Goal: Transaction & Acquisition: Purchase product/service

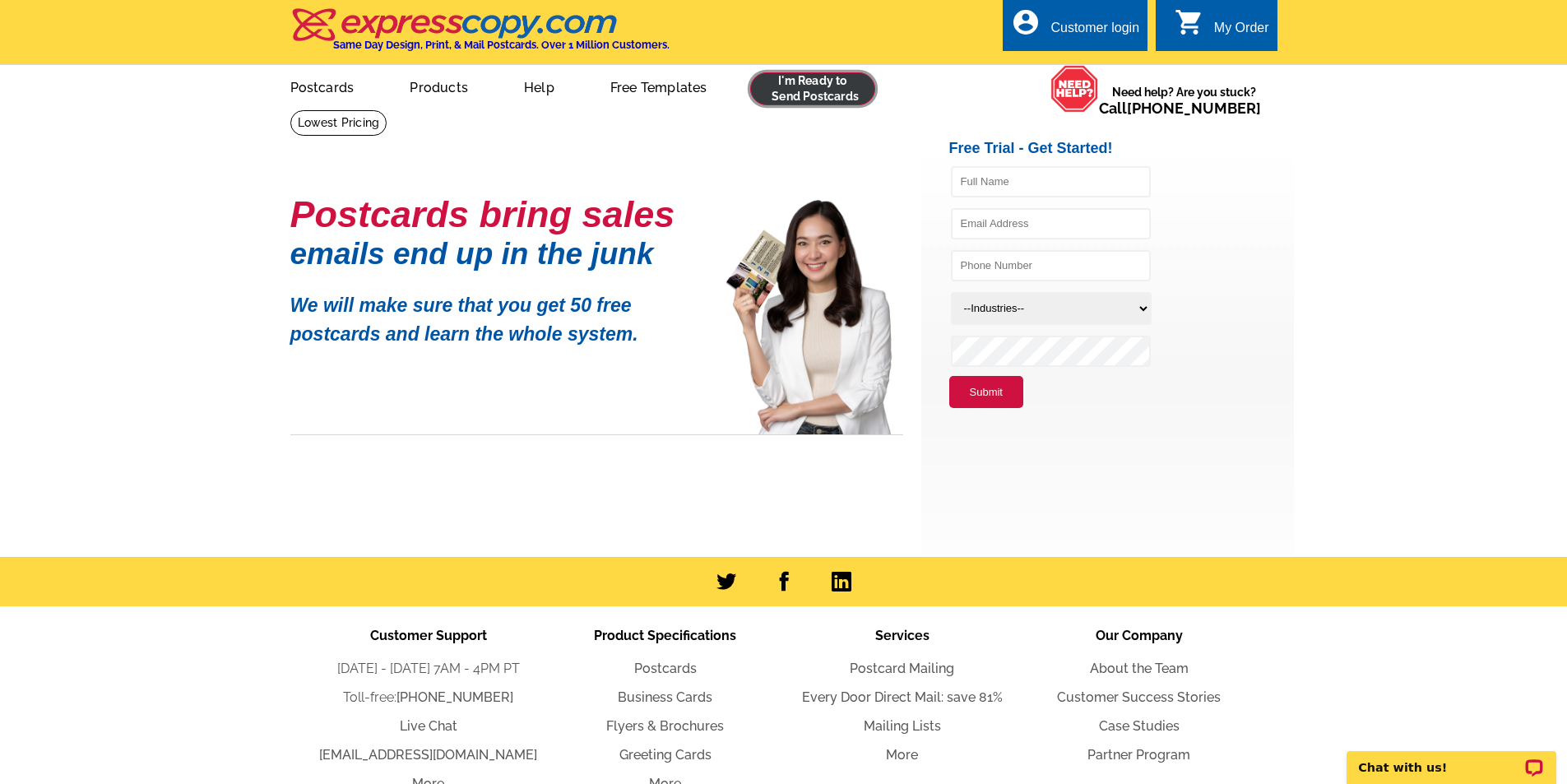
click at [789, 92] on link at bounding box center [813, 88] width 125 height 33
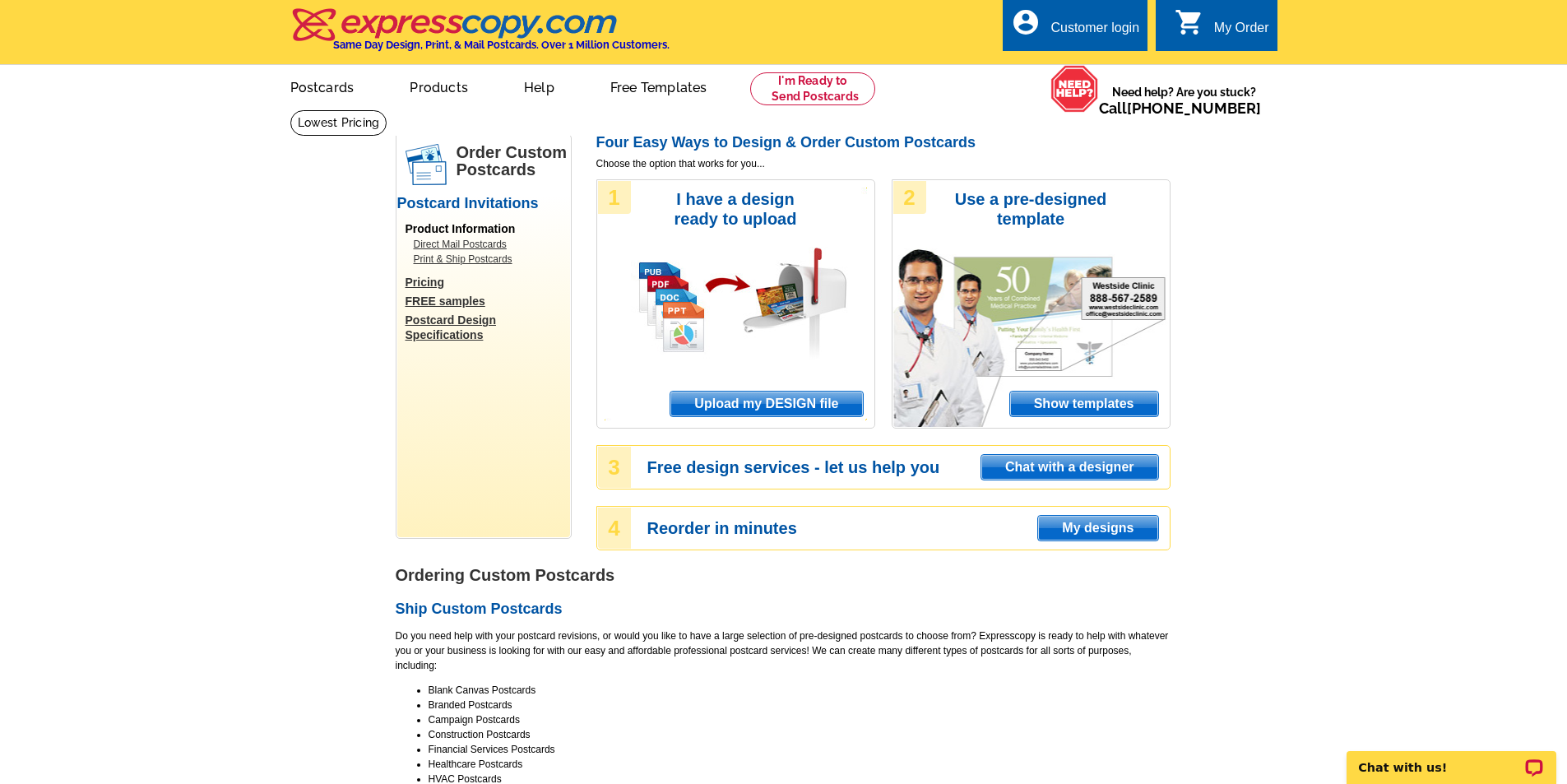
click at [796, 409] on span "Upload my DESIGN file" at bounding box center [766, 403] width 192 height 24
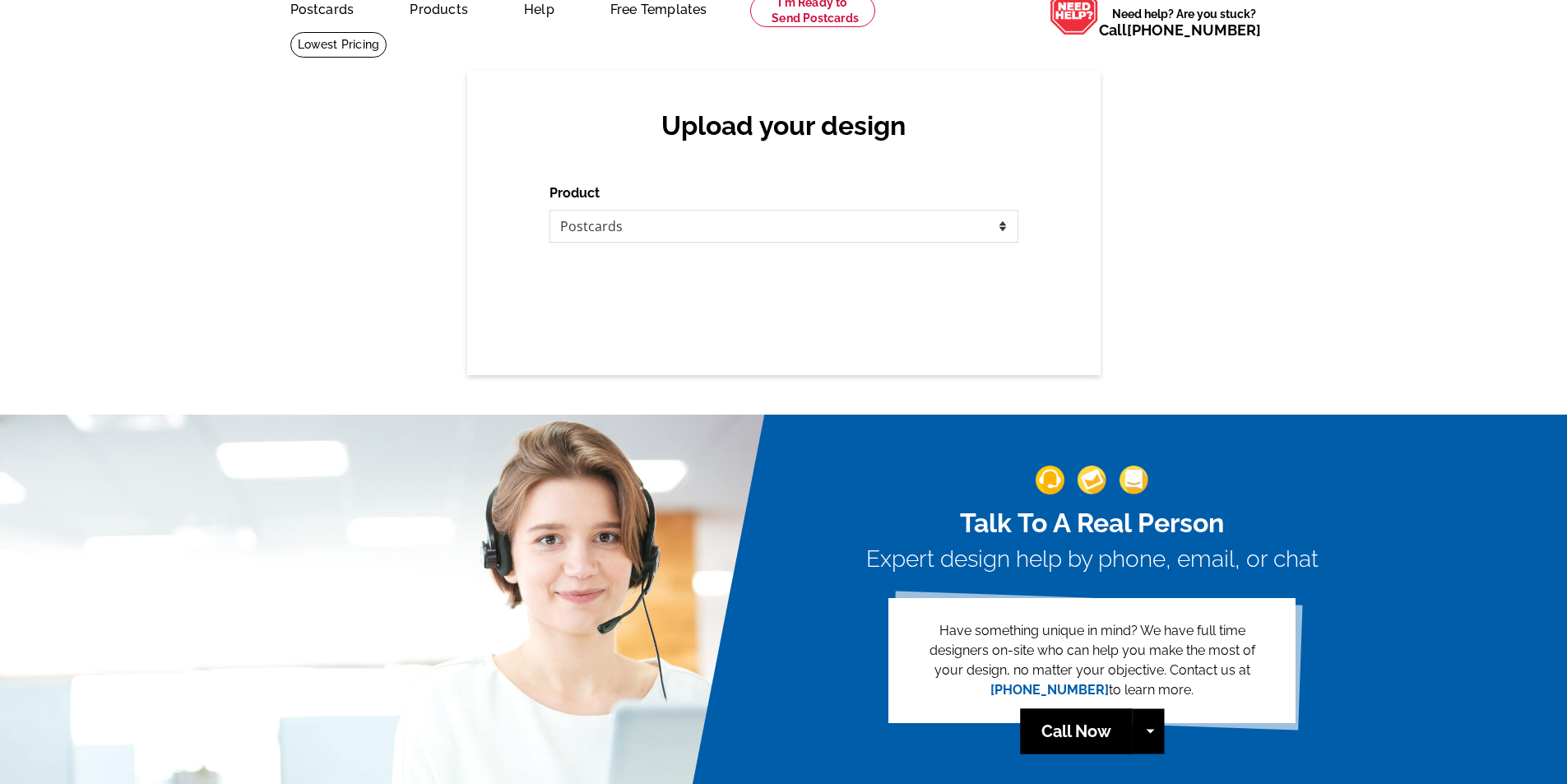
scroll to position [83, 0]
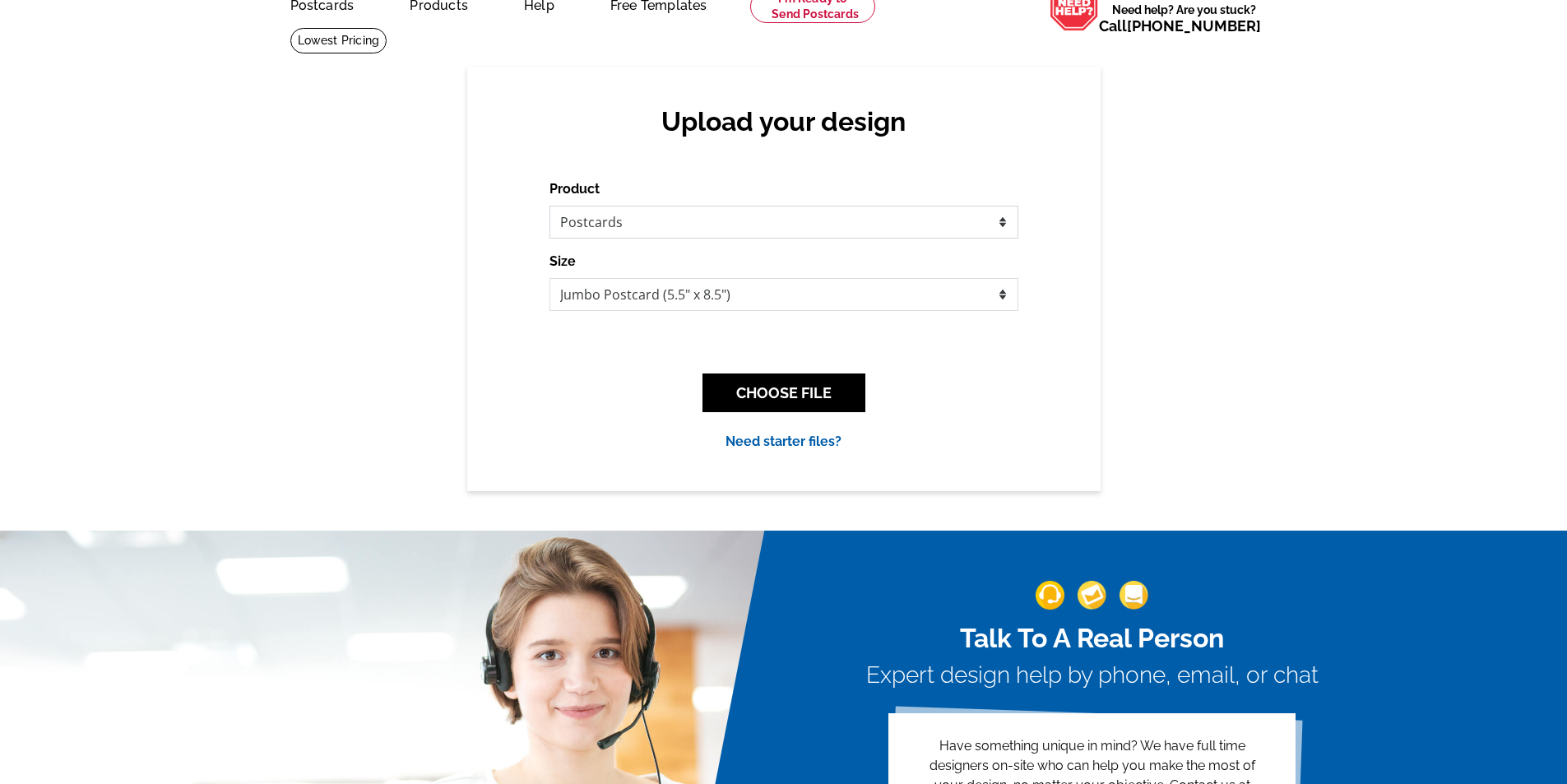
click at [704, 225] on select "Please select the type of file... Postcards Business Cards Letters and flyers G…" at bounding box center [784, 222] width 469 height 33
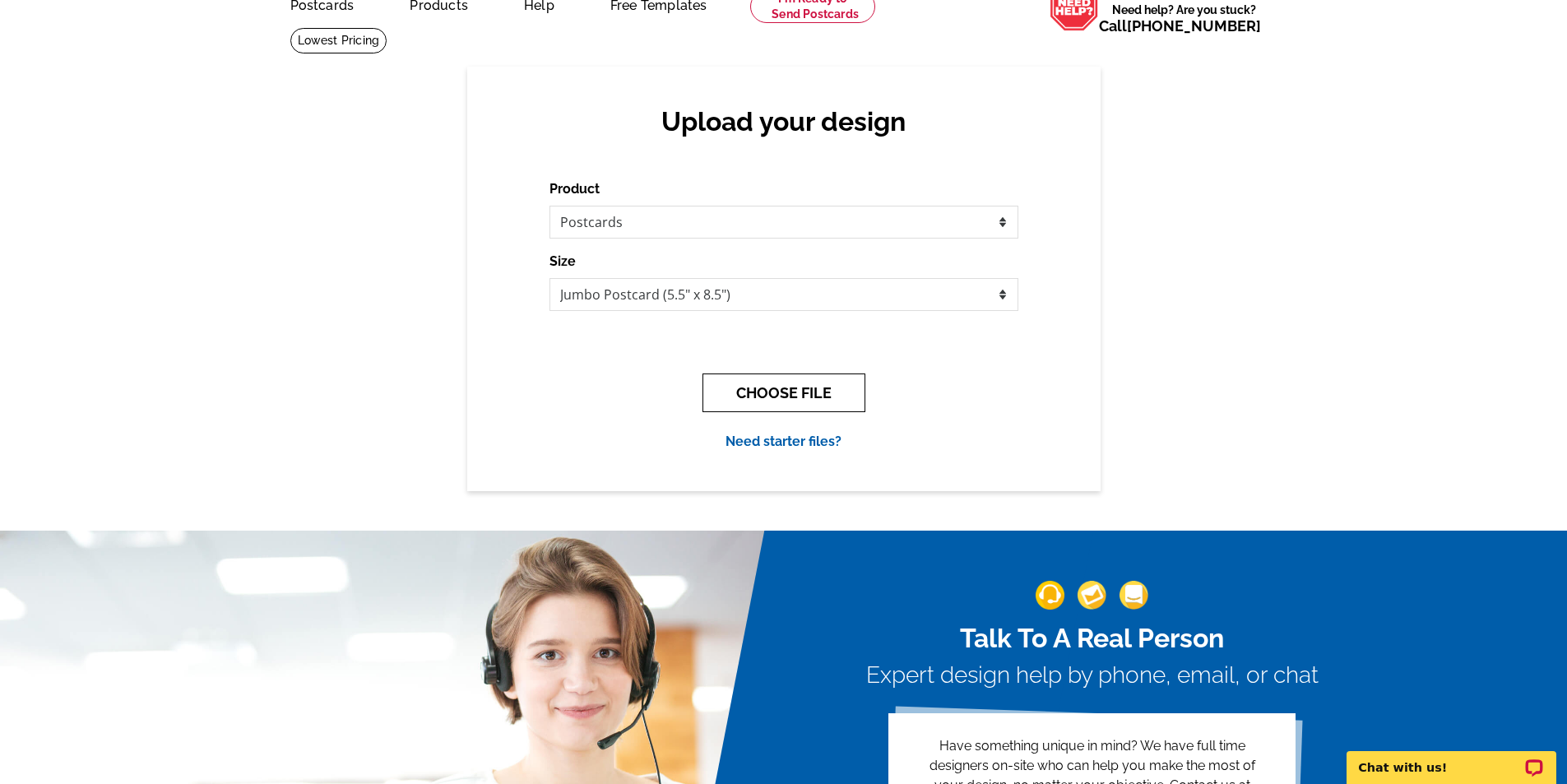
click at [817, 399] on button "CHOOSE FILE" at bounding box center [784, 392] width 163 height 39
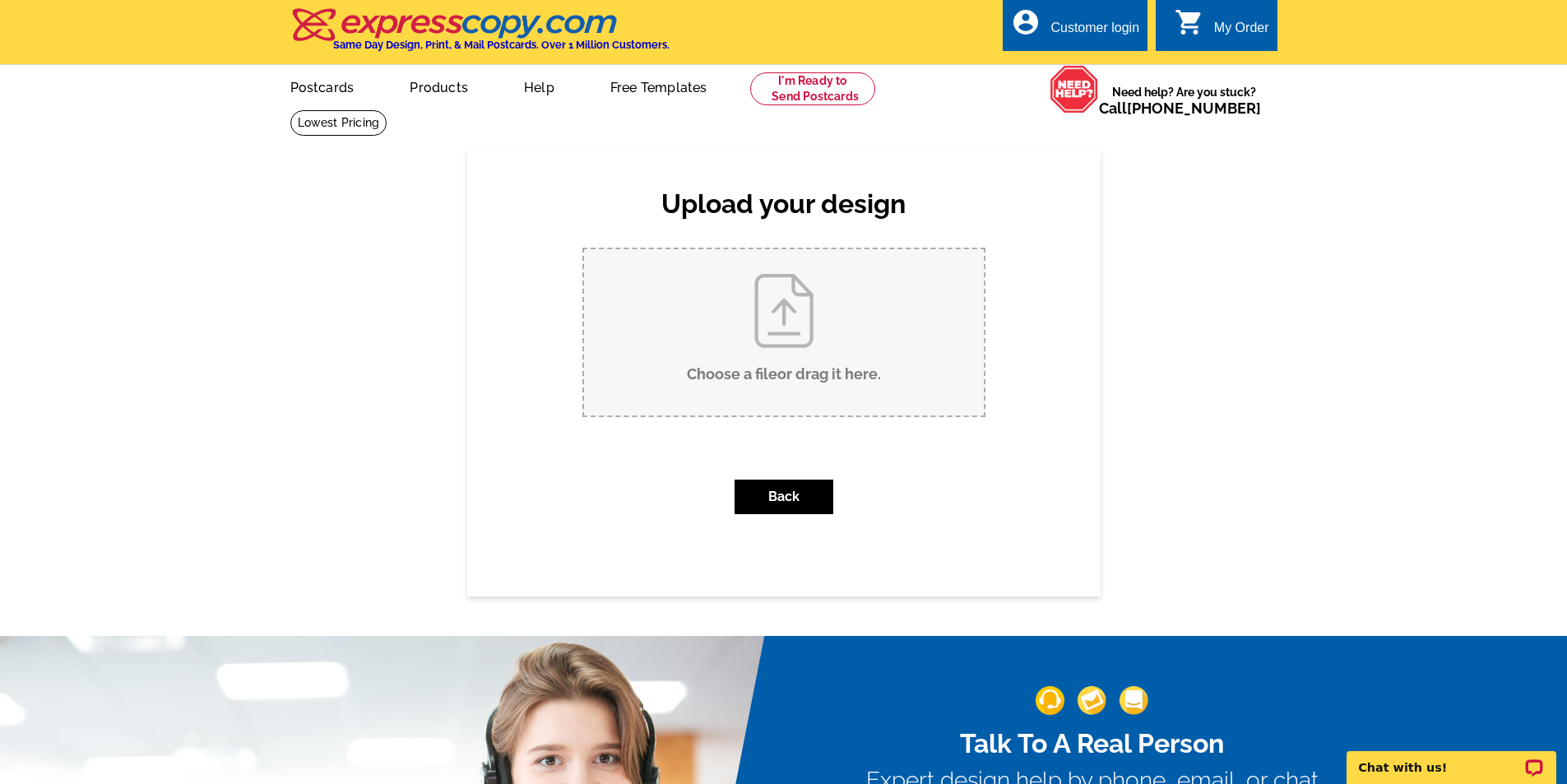
click at [820, 373] on input "Choose a file or drag it here ." at bounding box center [784, 331] width 400 height 166
type input "C:\fakepath\_Business Display 2025 .pdf"
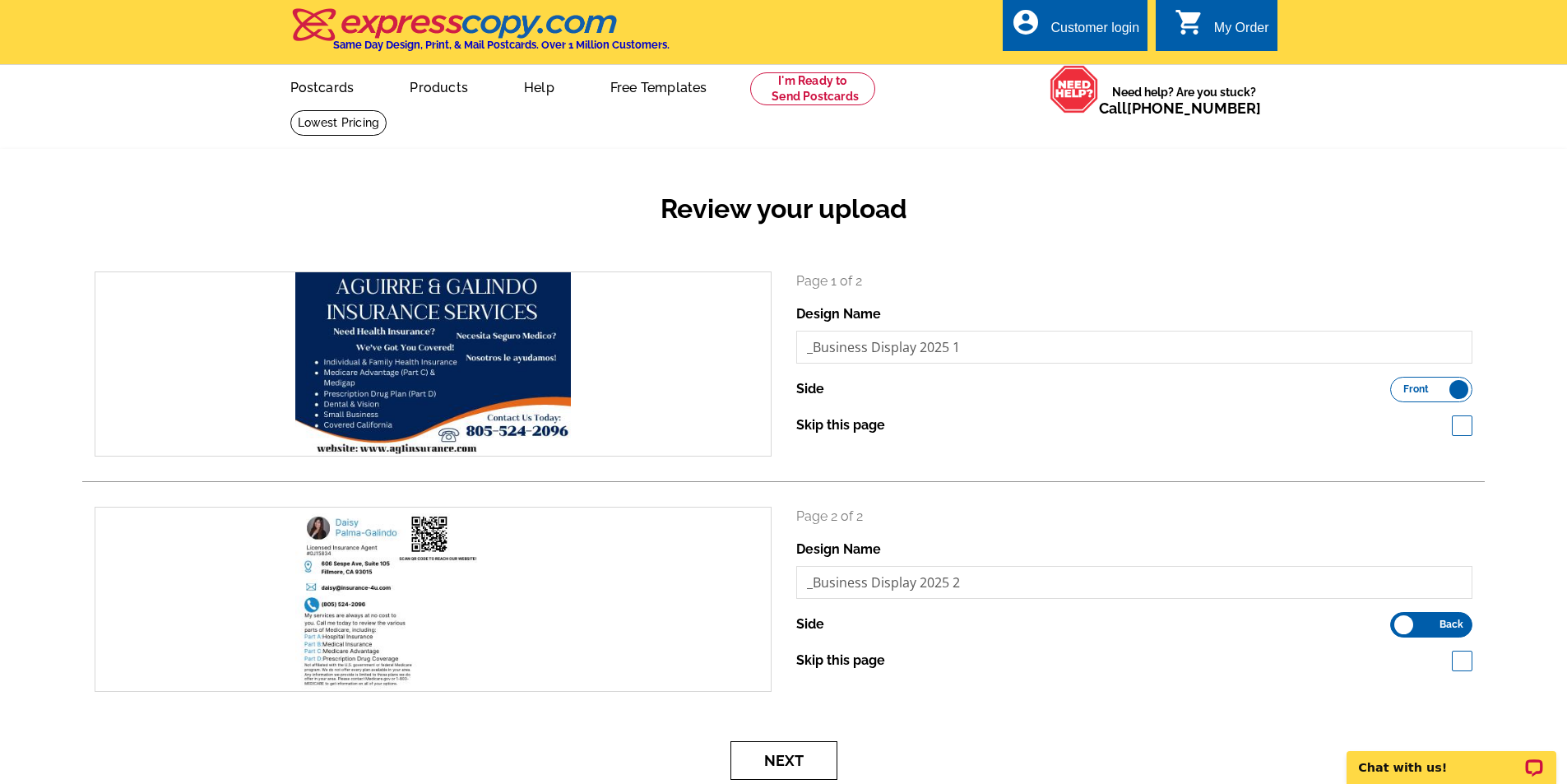
click at [756, 769] on button "Next" at bounding box center [784, 761] width 107 height 39
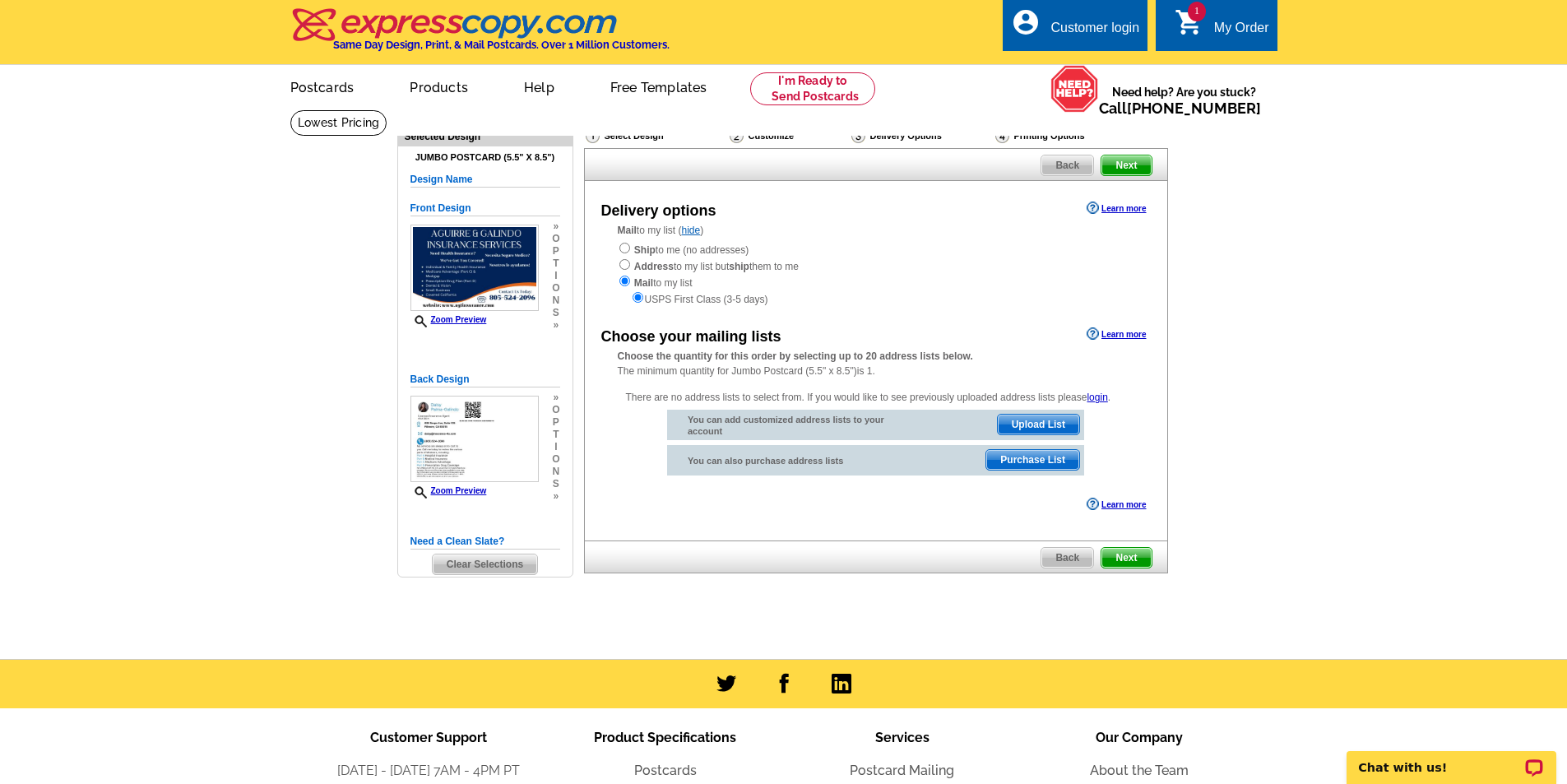
click at [1004, 460] on span "Purchase List" at bounding box center [1033, 460] width 93 height 19
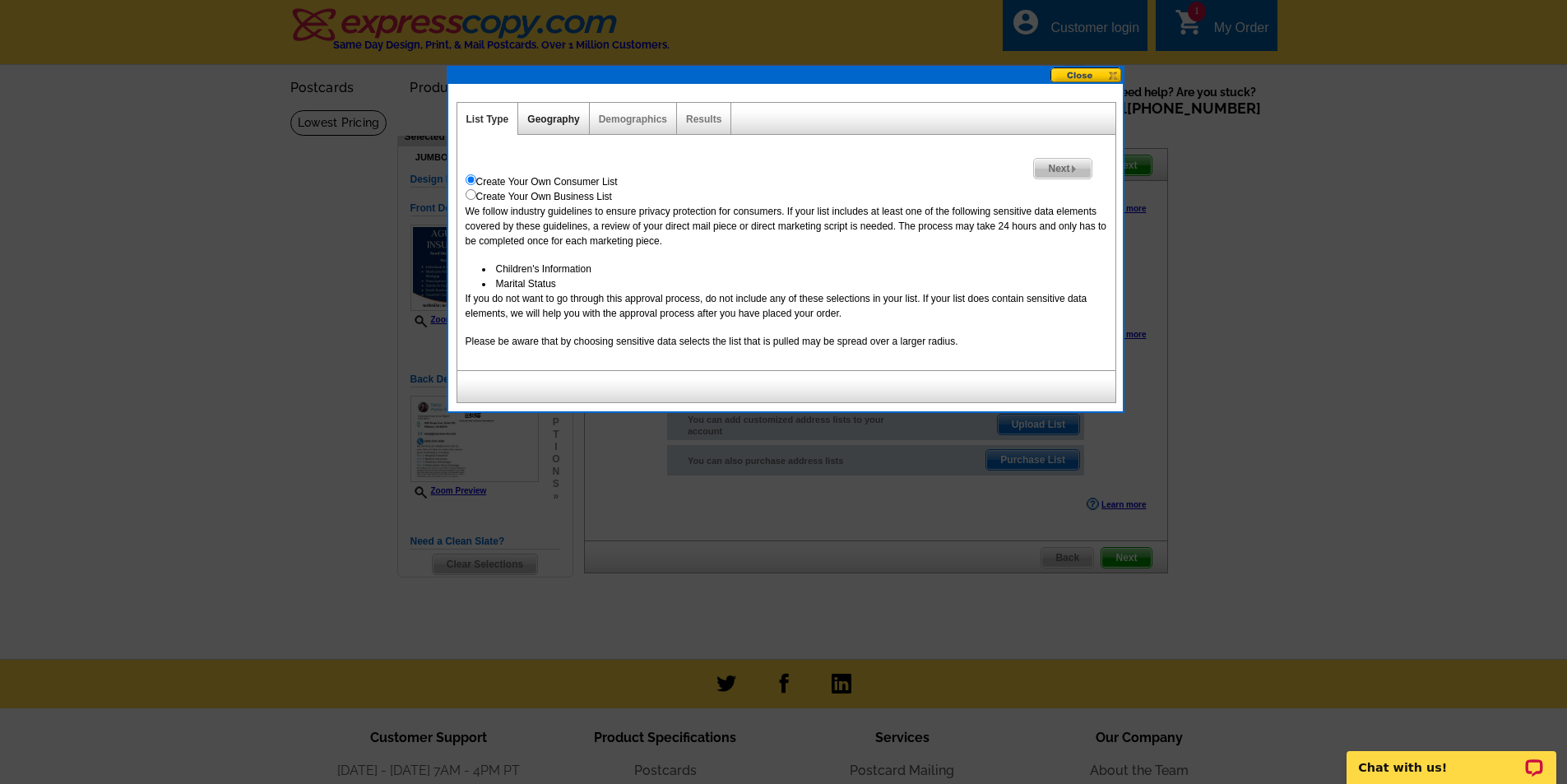
click at [528, 123] on link "Geography" at bounding box center [553, 119] width 52 height 12
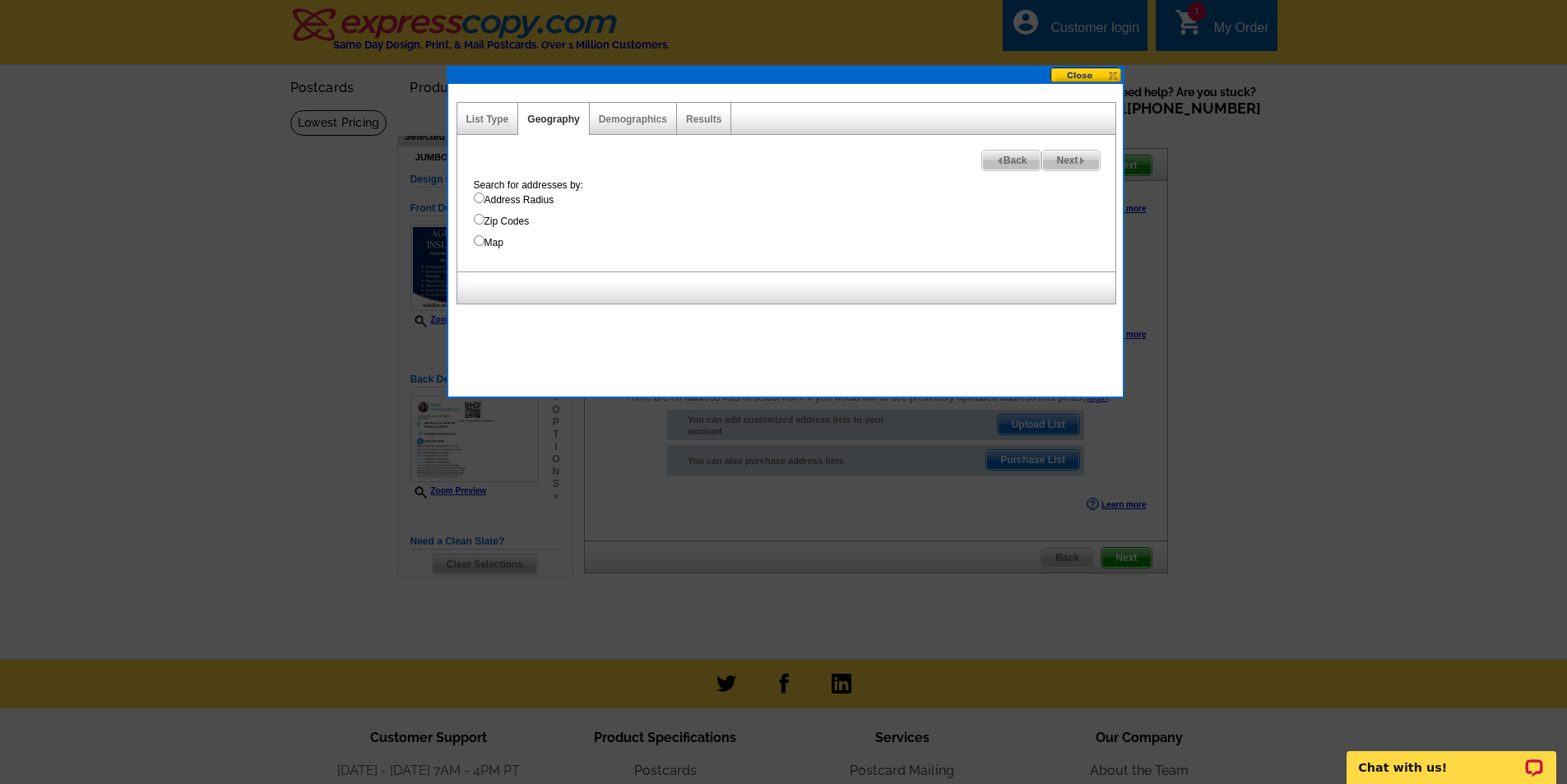
click at [483, 222] on input "Zip Codes" at bounding box center [478, 219] width 11 height 11
radio input "true"
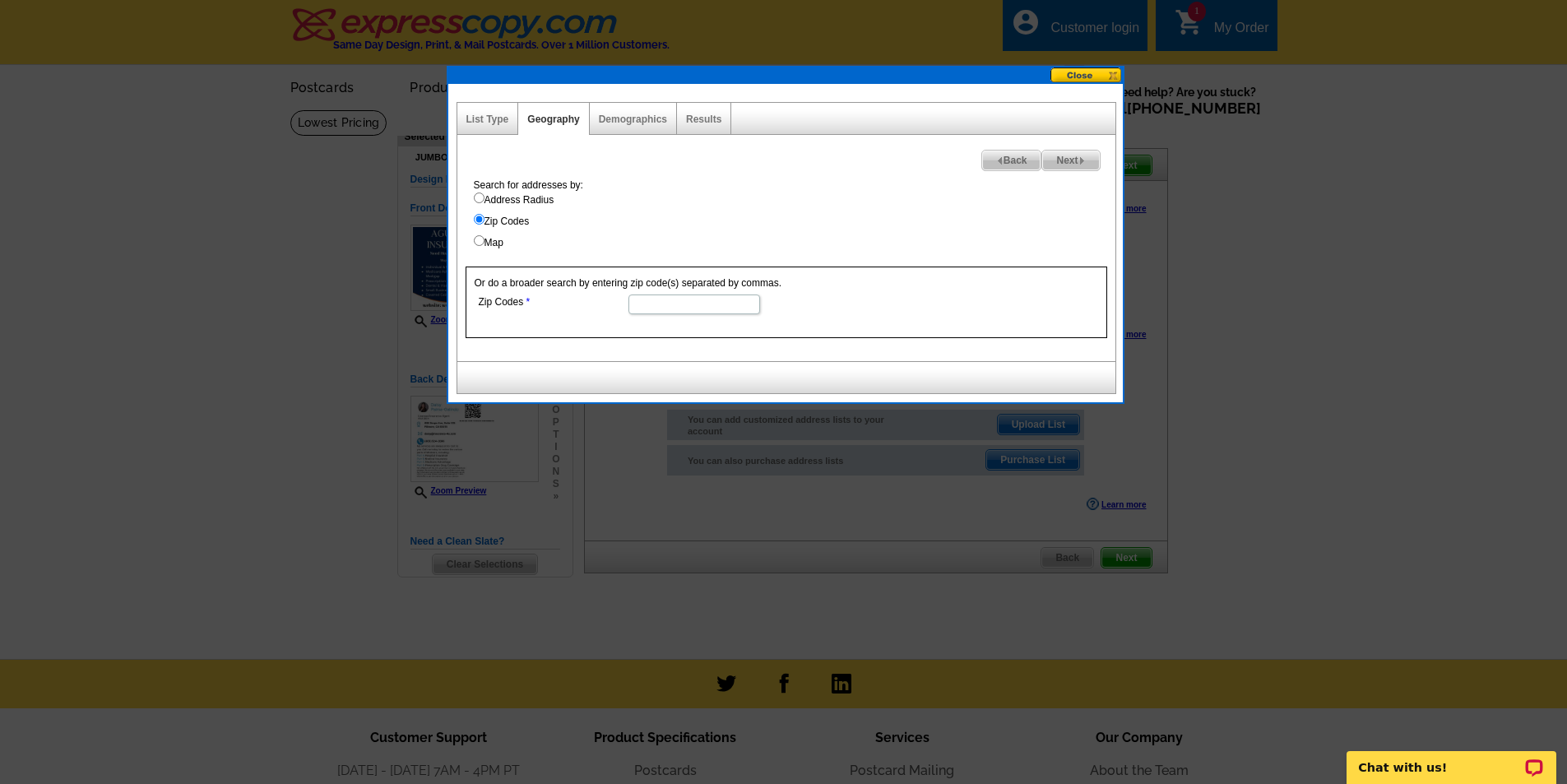
click at [667, 297] on input "Zip Codes" at bounding box center [694, 304] width 131 height 19
type input "93015, 93040"
click at [774, 233] on div "Search for addresses by: Address Radius Zip Codes Map" at bounding box center [790, 214] width 650 height 72
click at [622, 121] on link "Demographics" at bounding box center [633, 119] width 68 height 12
select select
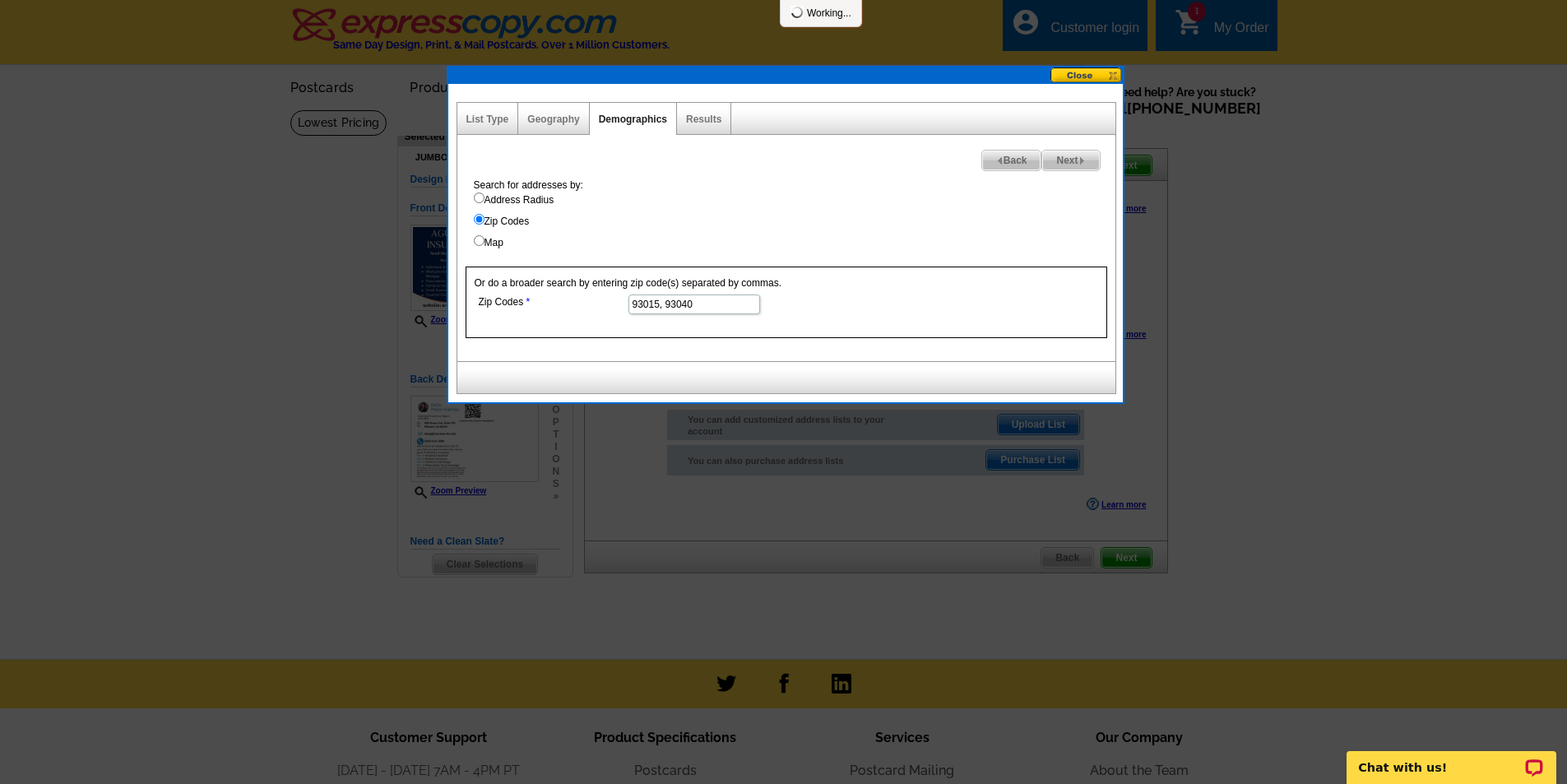
select select
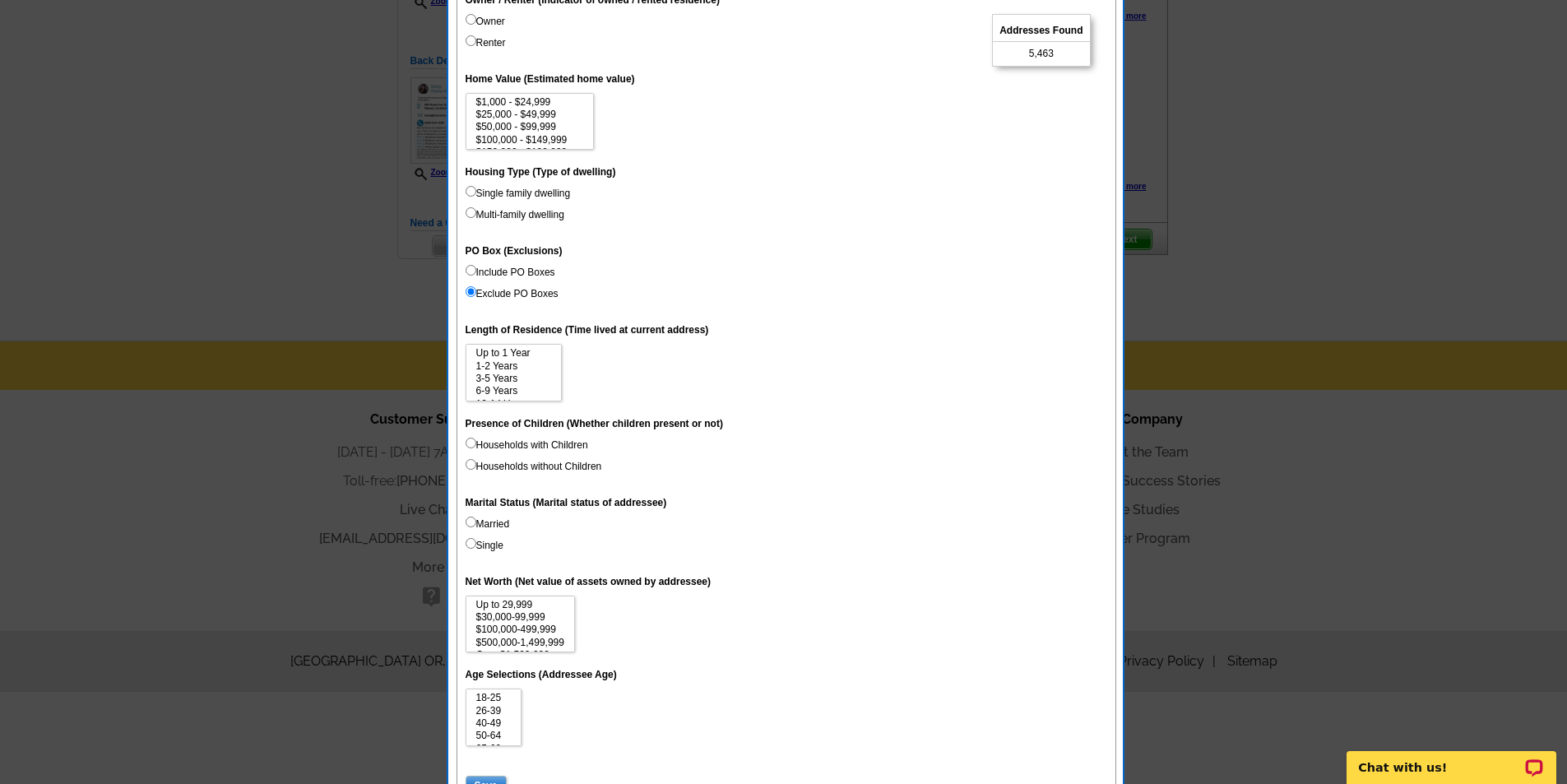
scroll to position [329, 0]
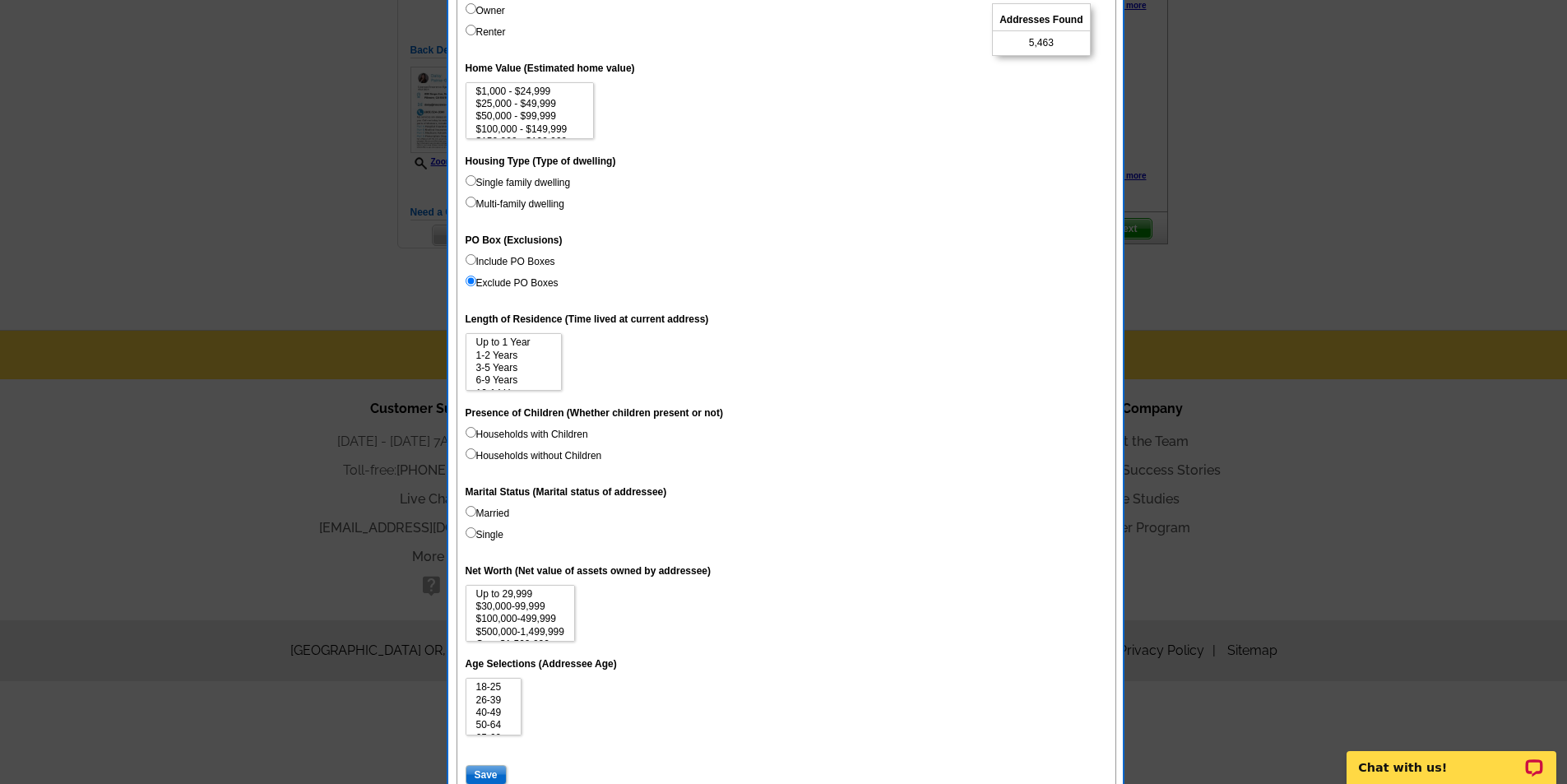
click at [473, 259] on input "Include PO Boxes" at bounding box center [470, 259] width 11 height 11
radio input "true"
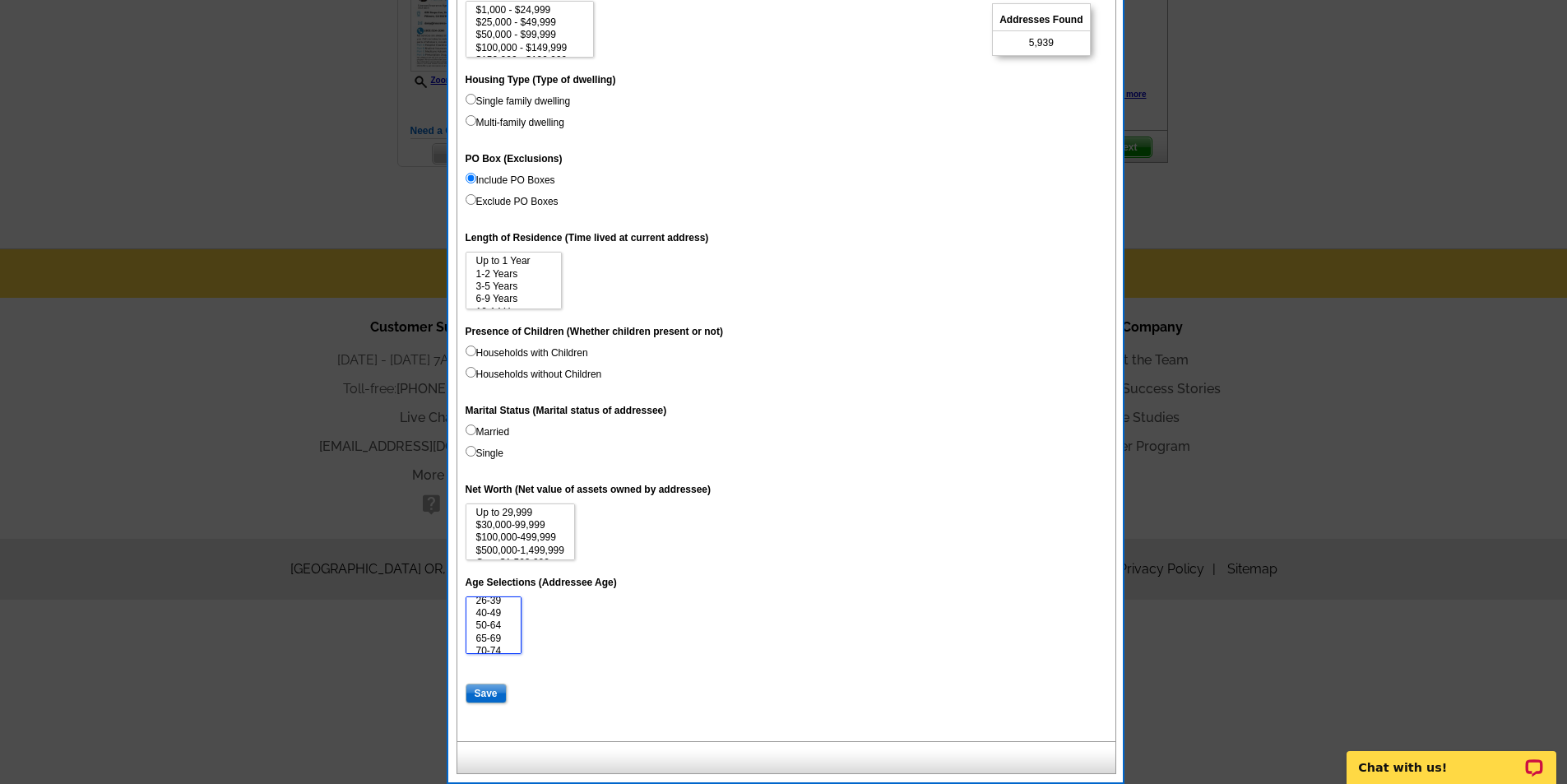
scroll to position [33, 0]
select select "50-64"
click at [499, 611] on option "50-64" at bounding box center [494, 610] width 39 height 13
click at [493, 695] on input "Save" at bounding box center [486, 693] width 41 height 19
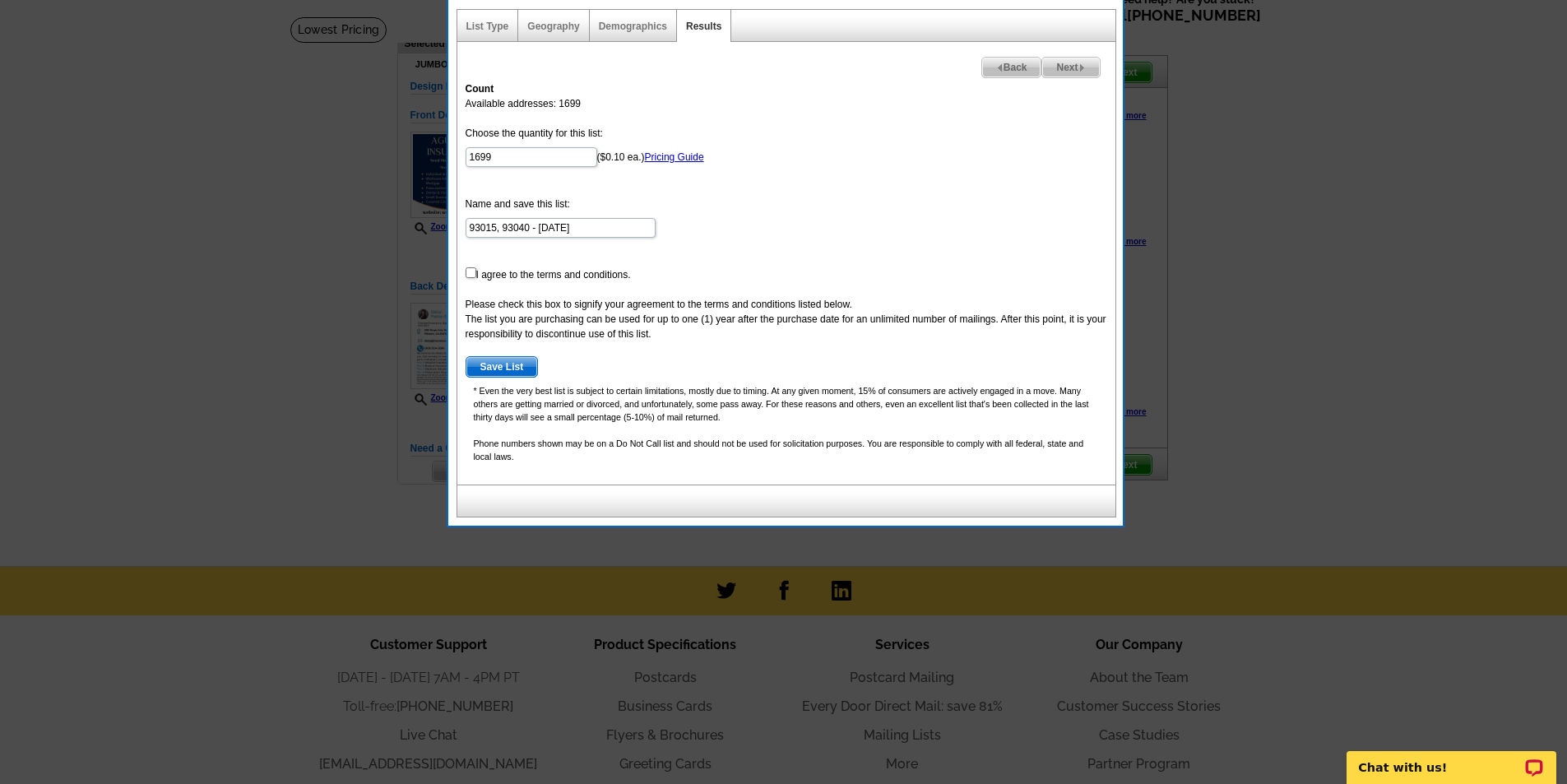
scroll to position [82, 0]
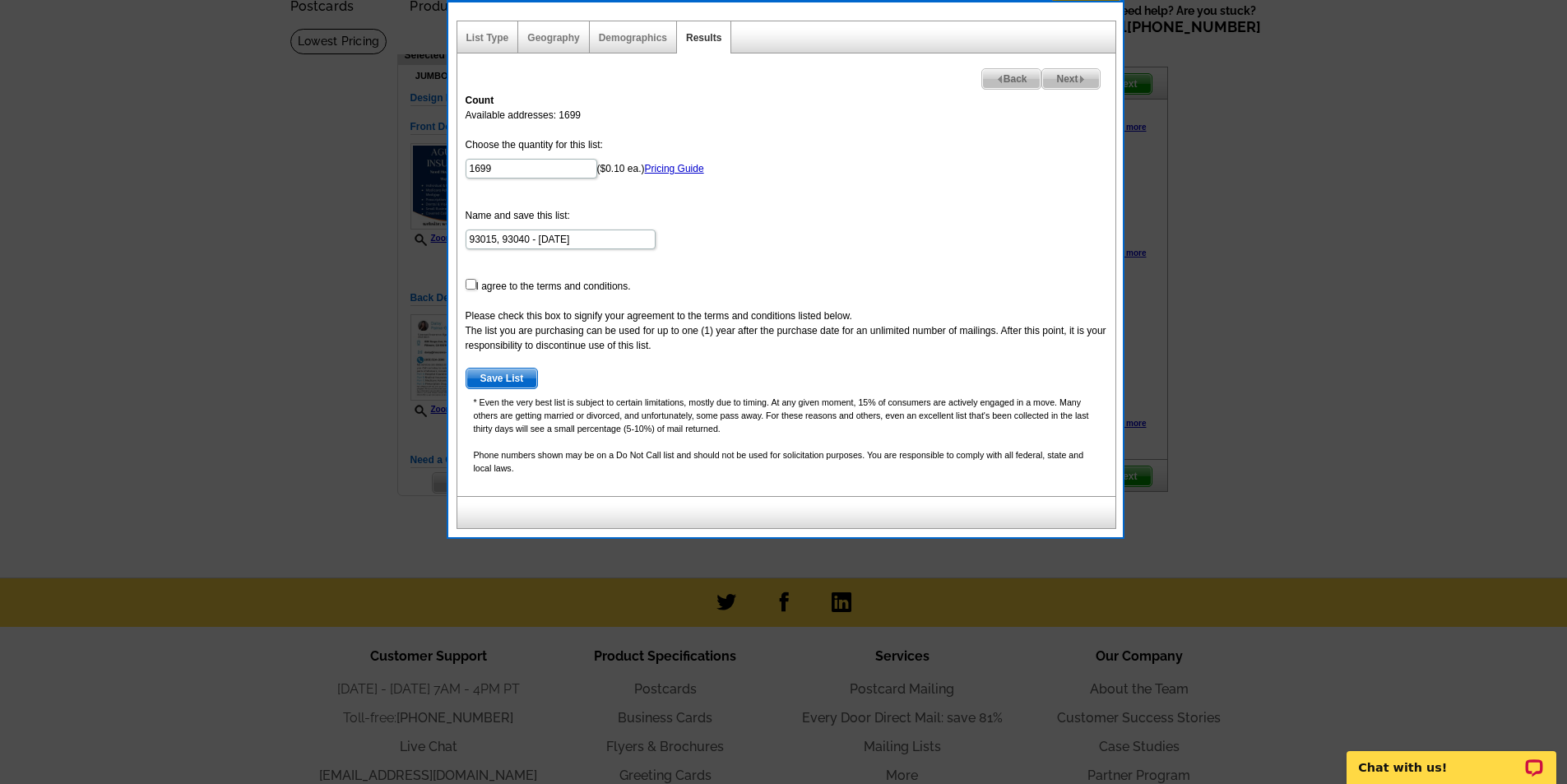
click at [638, 26] on div "Demographics" at bounding box center [634, 37] width 87 height 32
click at [642, 35] on link "Demographics" at bounding box center [633, 38] width 68 height 12
select select
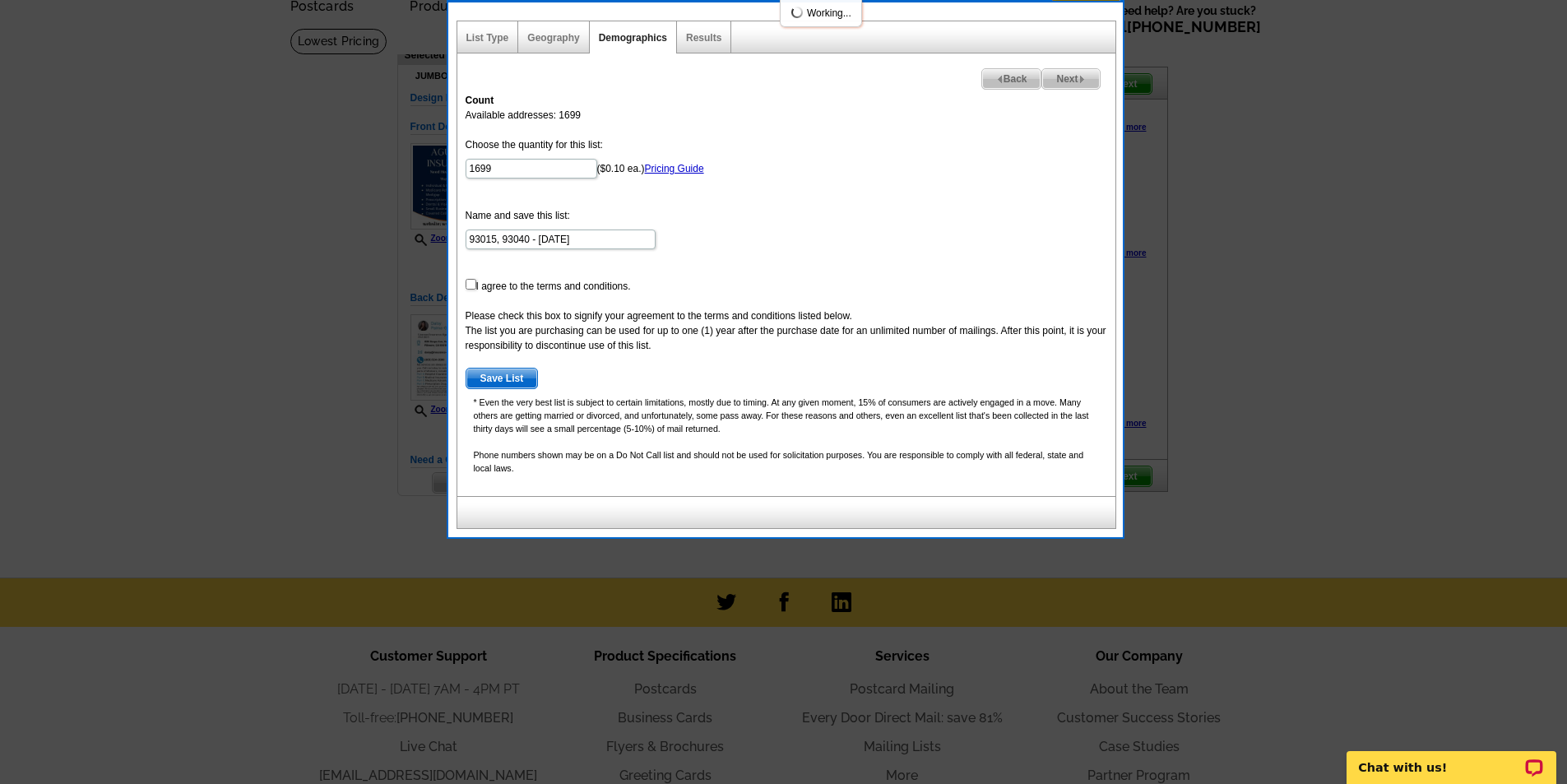
select select
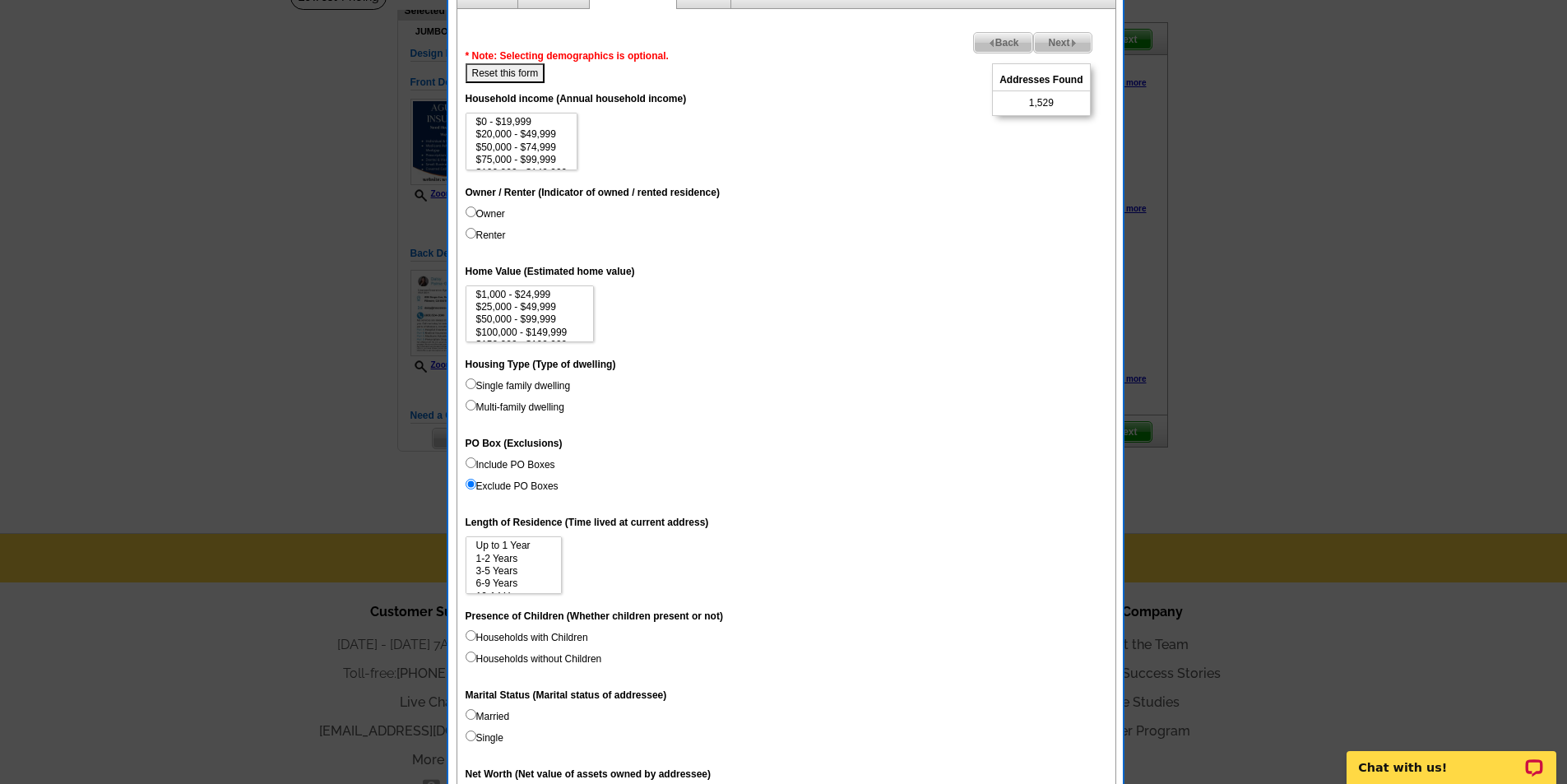
scroll to position [163, 0]
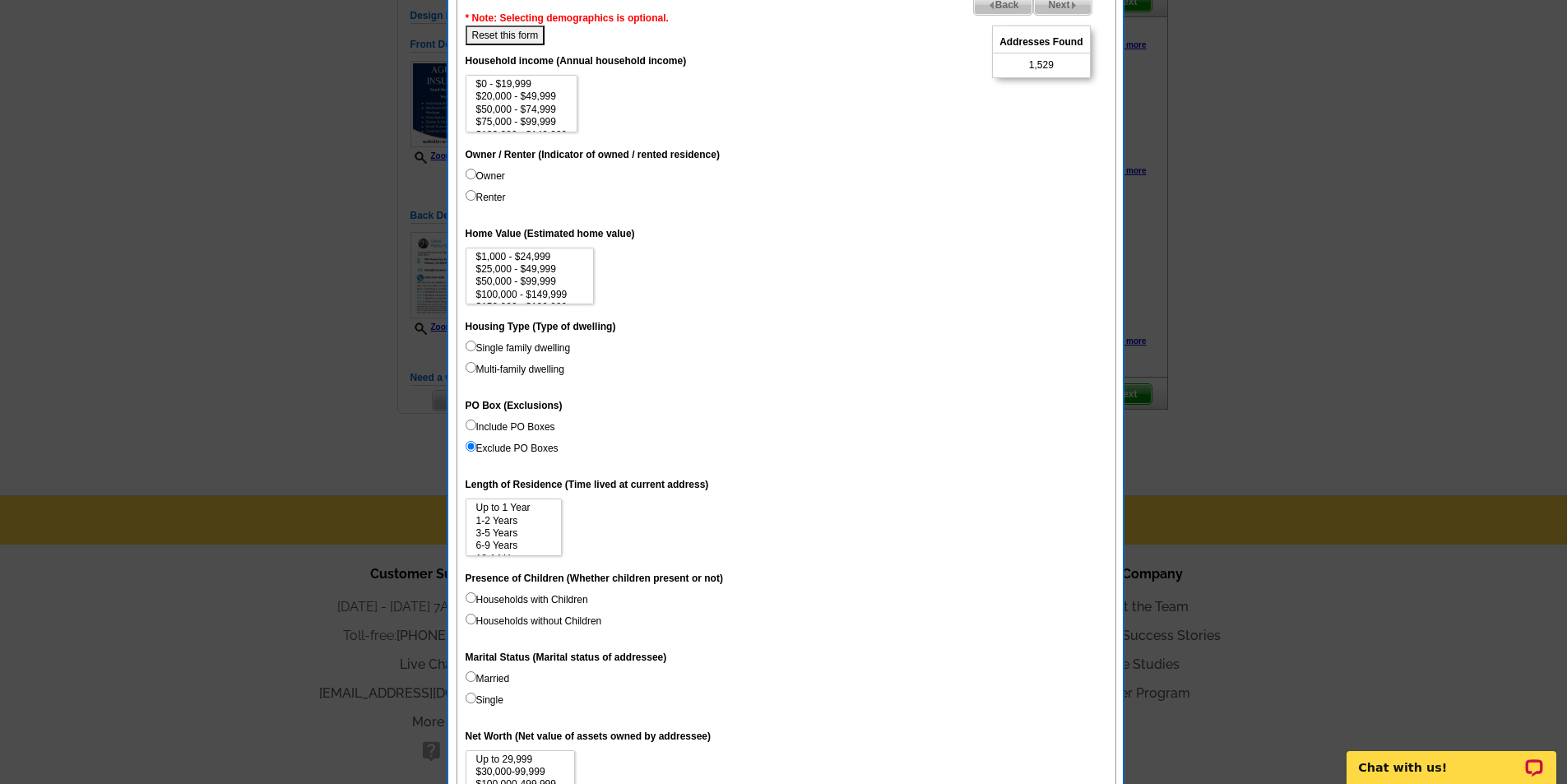
click at [467, 421] on input "Include PO Boxes" at bounding box center [470, 425] width 11 height 11
radio input "true"
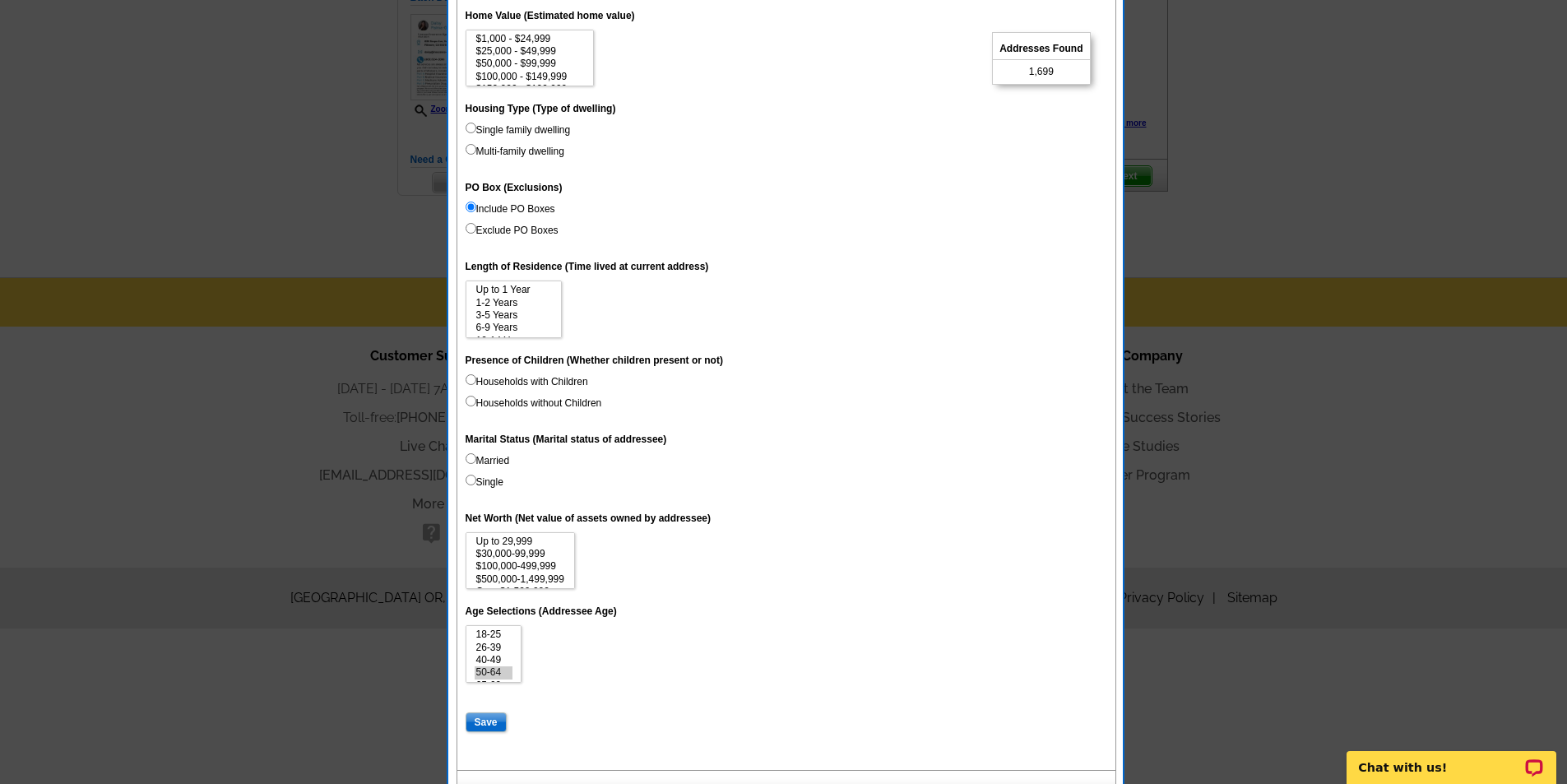
scroll to position [410, 0]
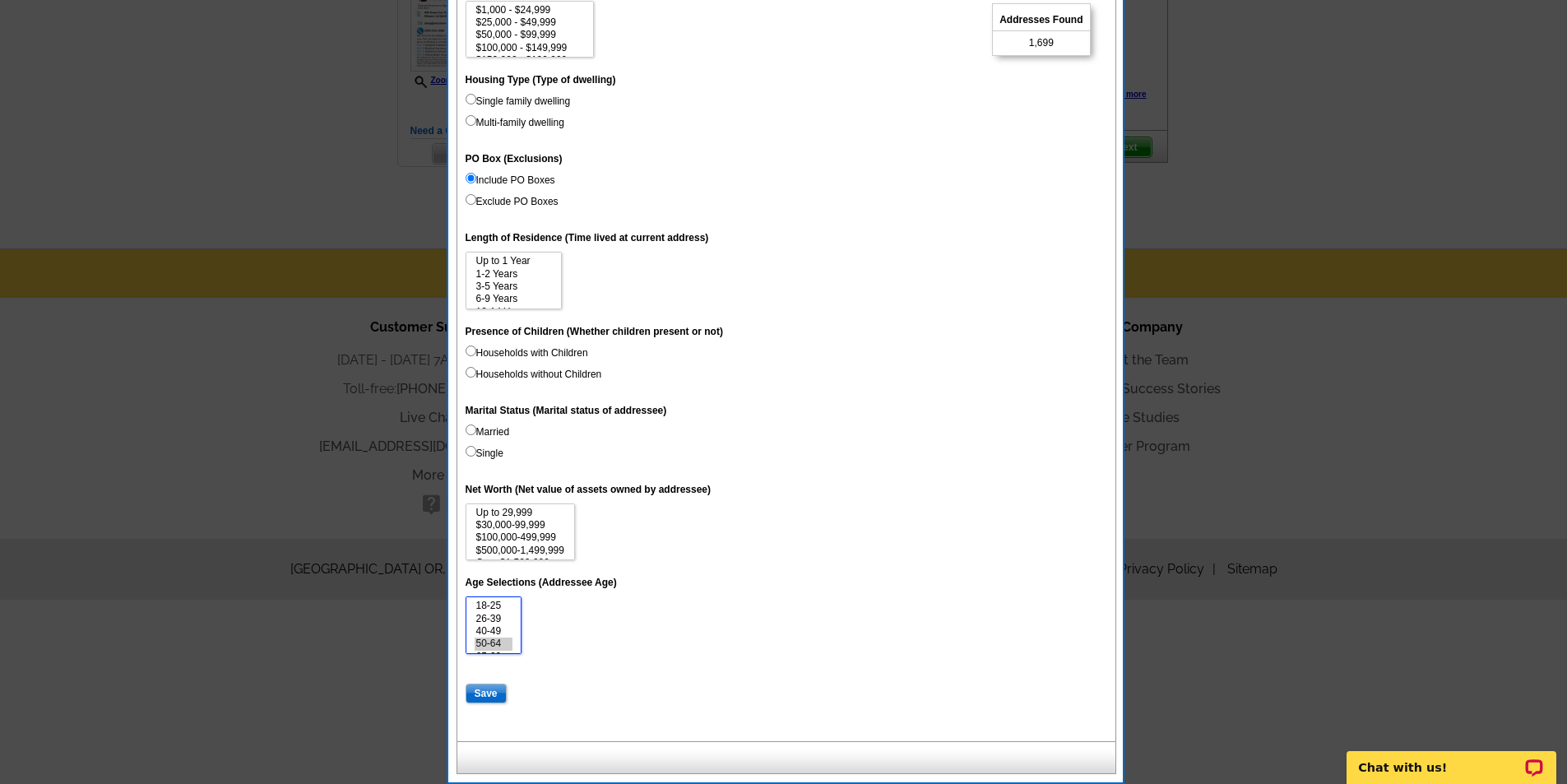
click at [490, 644] on option "50-64" at bounding box center [494, 643] width 39 height 13
click at [489, 694] on input "Save" at bounding box center [486, 693] width 41 height 19
select select
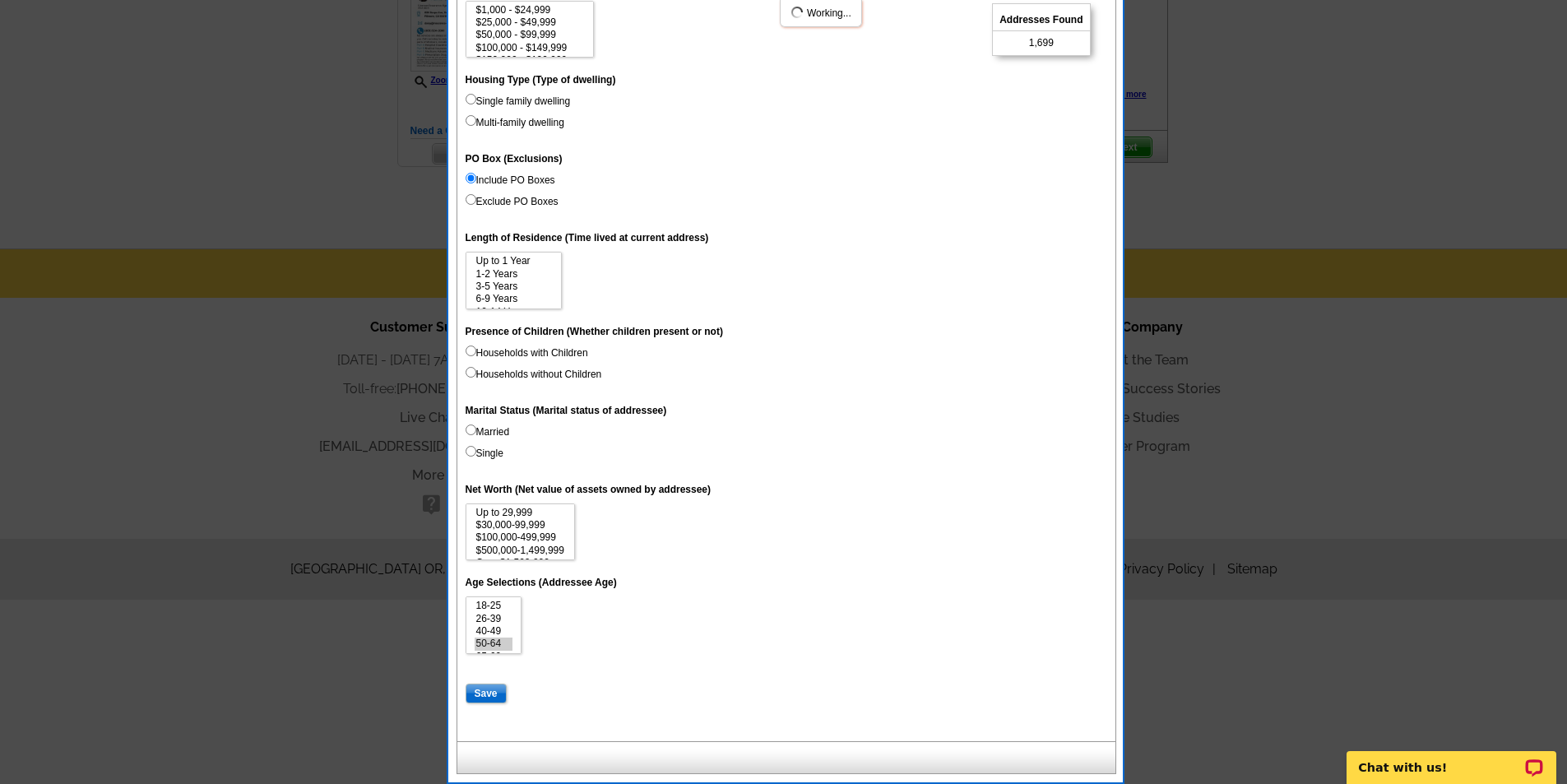
select select
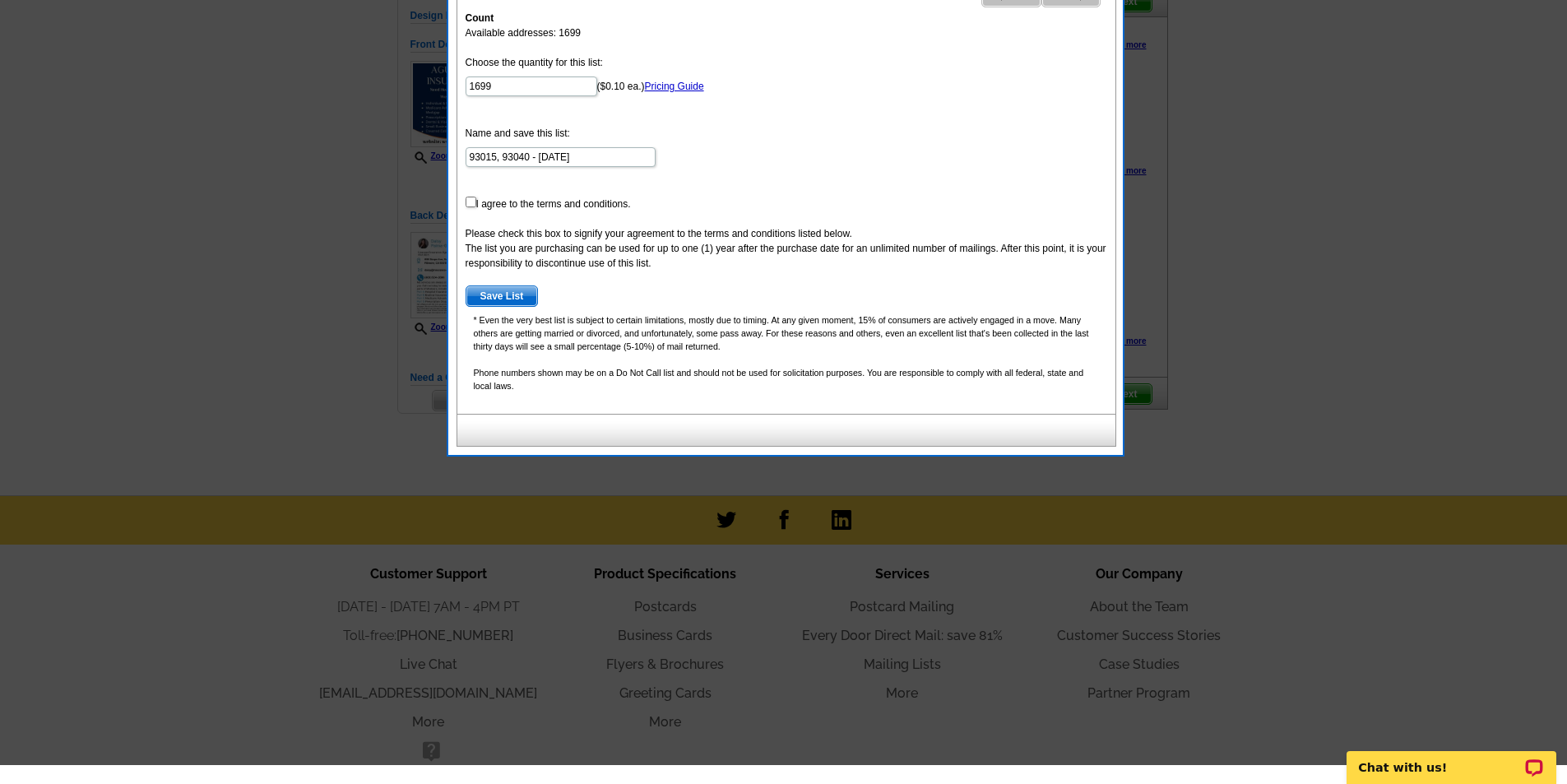
scroll to position [82, 0]
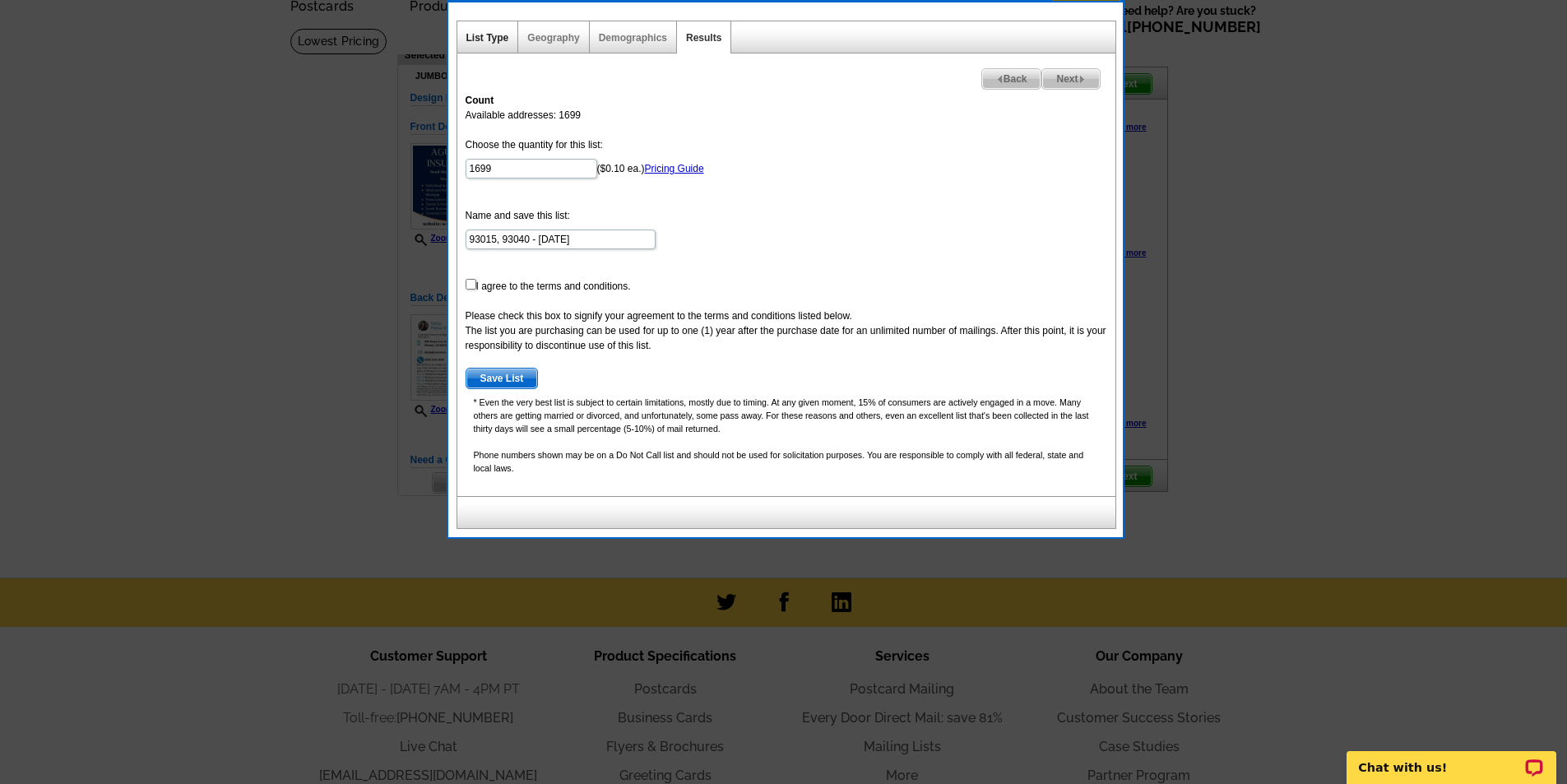
click at [469, 35] on link "List Type" at bounding box center [488, 38] width 43 height 12
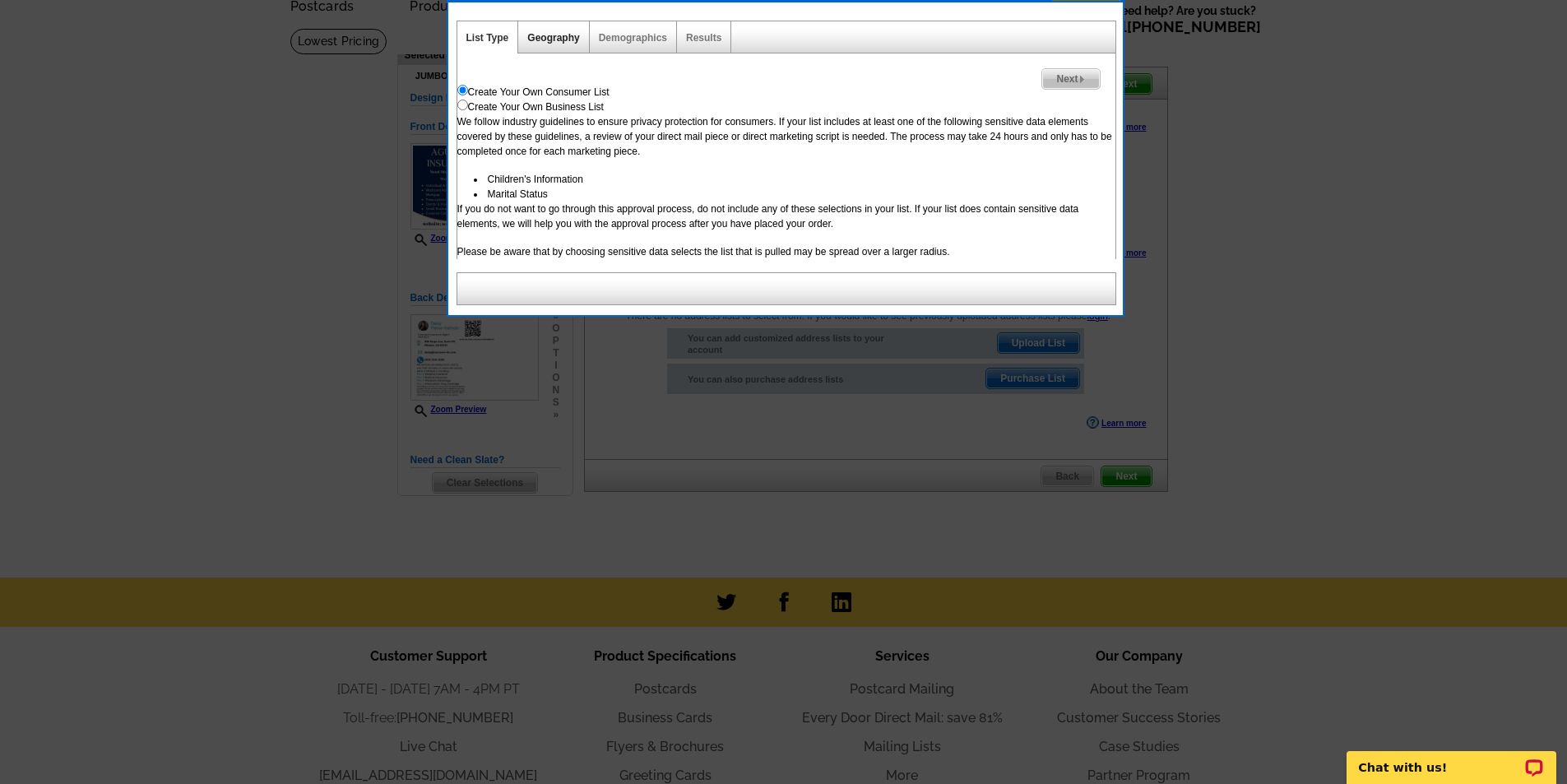
click at [546, 39] on link "Geography" at bounding box center [553, 38] width 52 height 12
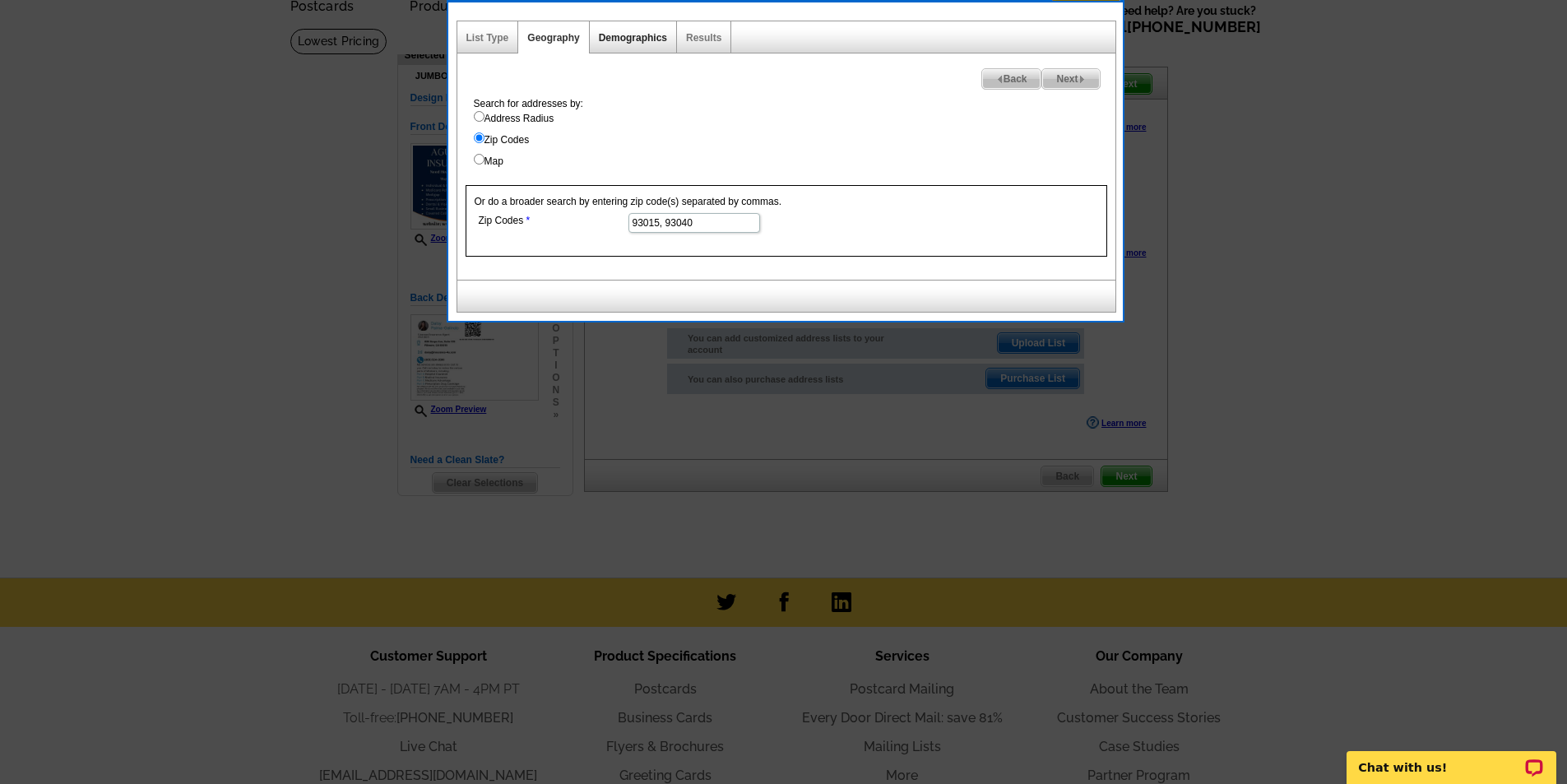
click at [624, 43] on link "Demographics" at bounding box center [633, 38] width 68 height 12
select select
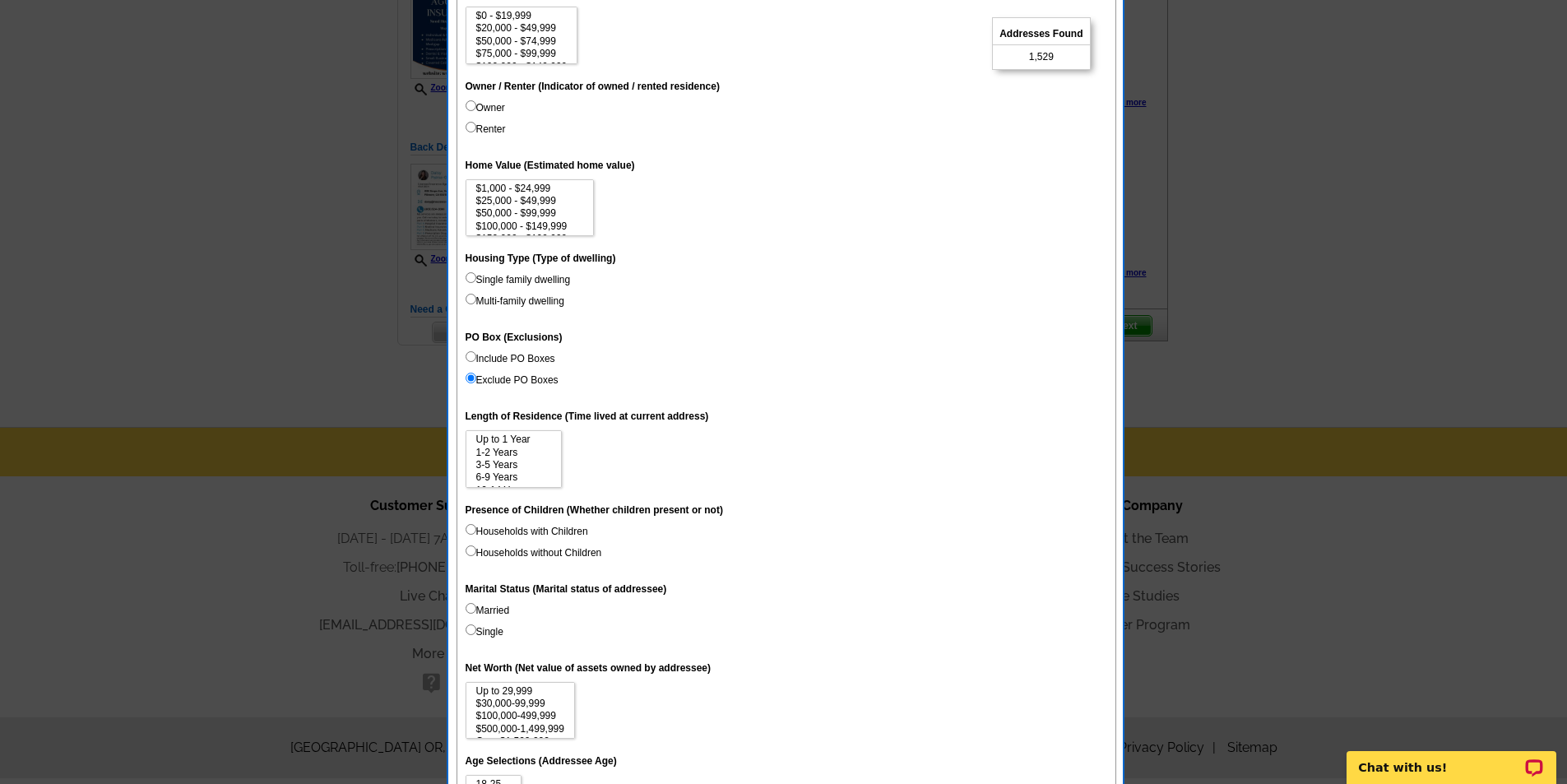
scroll to position [246, 0]
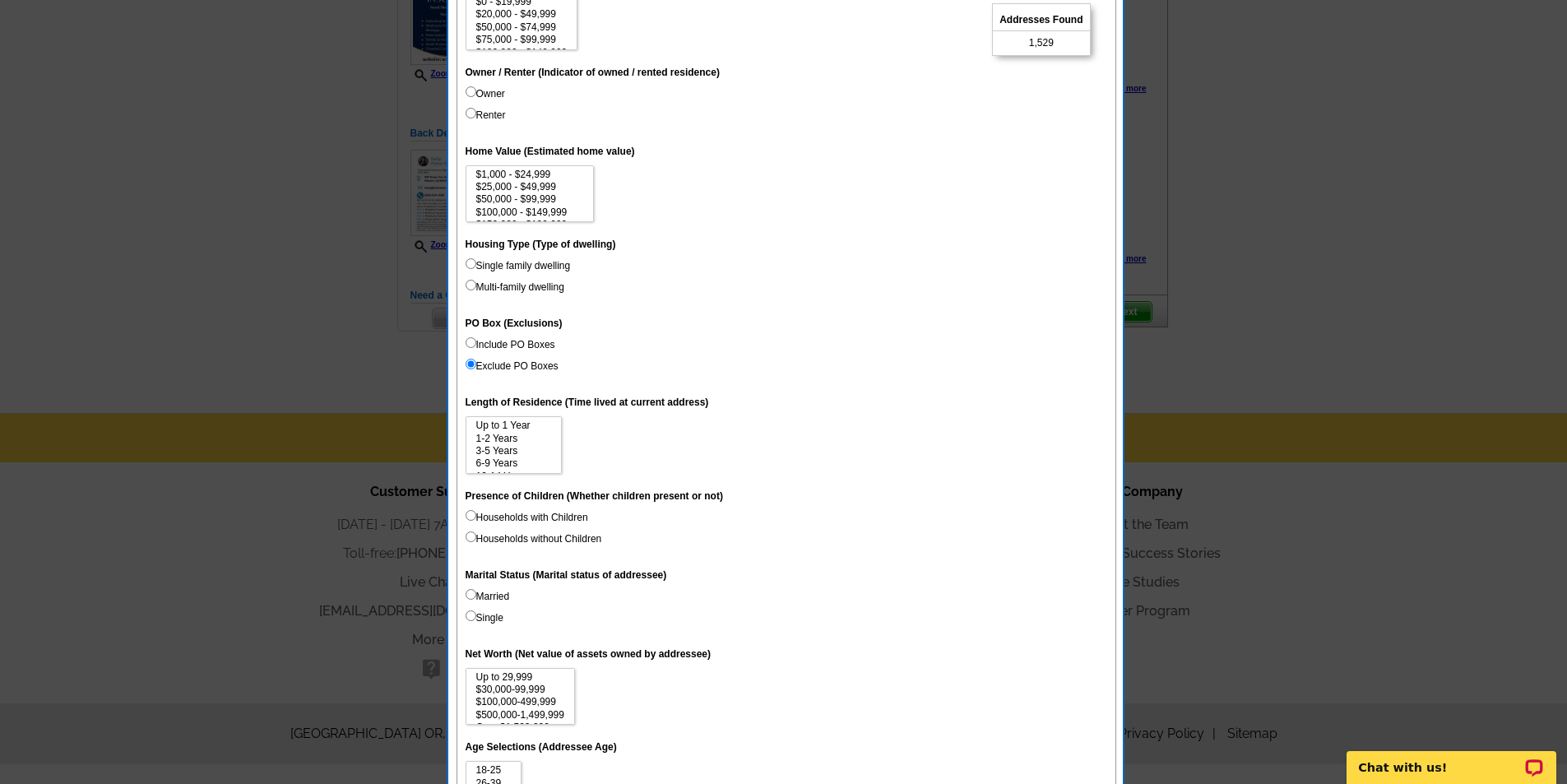
click at [505, 343] on label "Include PO Boxes" at bounding box center [510, 344] width 89 height 15
click at [476, 343] on input "Include PO Boxes" at bounding box center [470, 342] width 11 height 11
radio input "true"
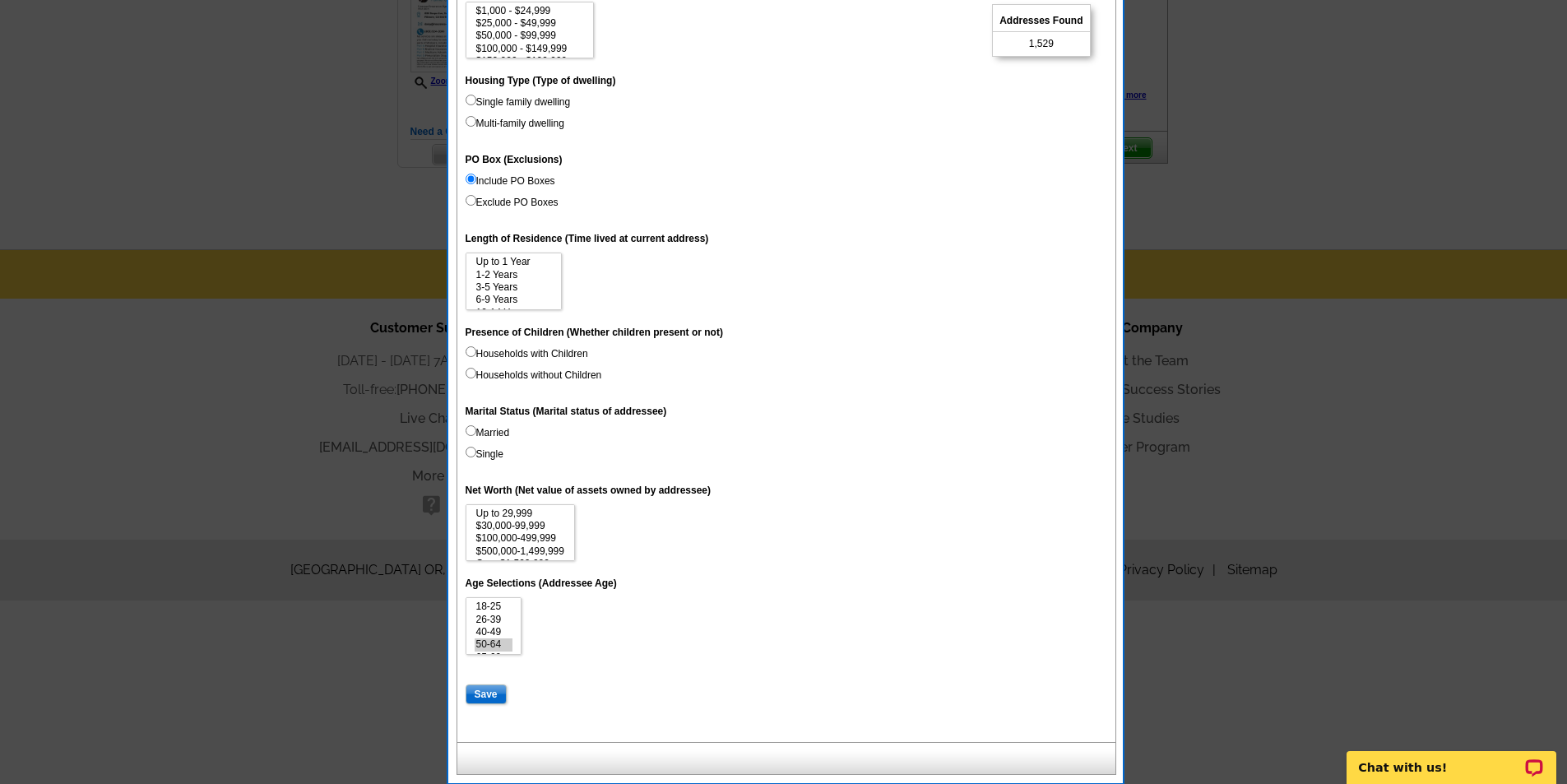
scroll to position [410, 0]
click at [498, 642] on option "50-64" at bounding box center [494, 643] width 39 height 13
click at [495, 697] on input "Save" at bounding box center [486, 693] width 41 height 19
select select
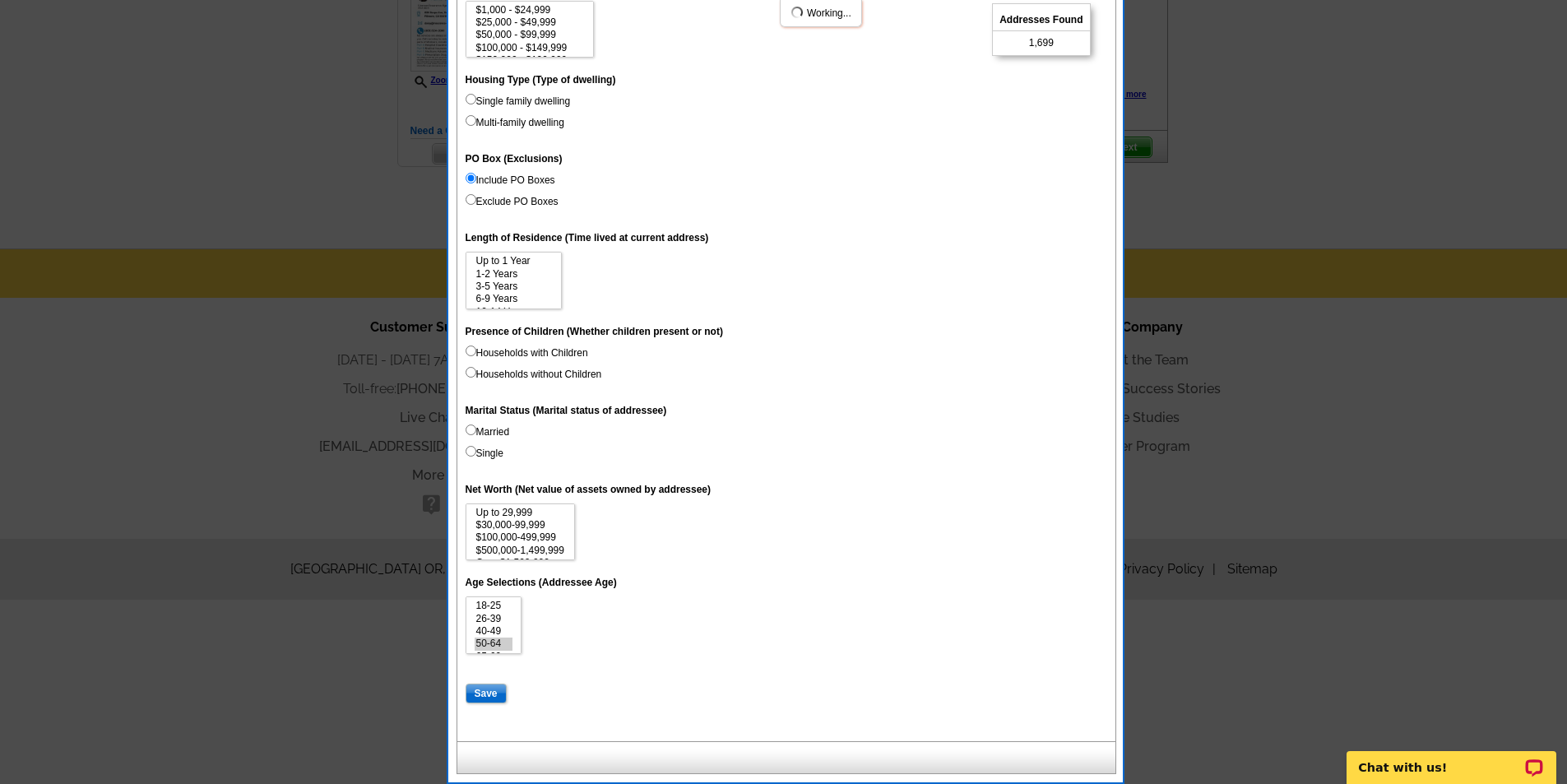
select select
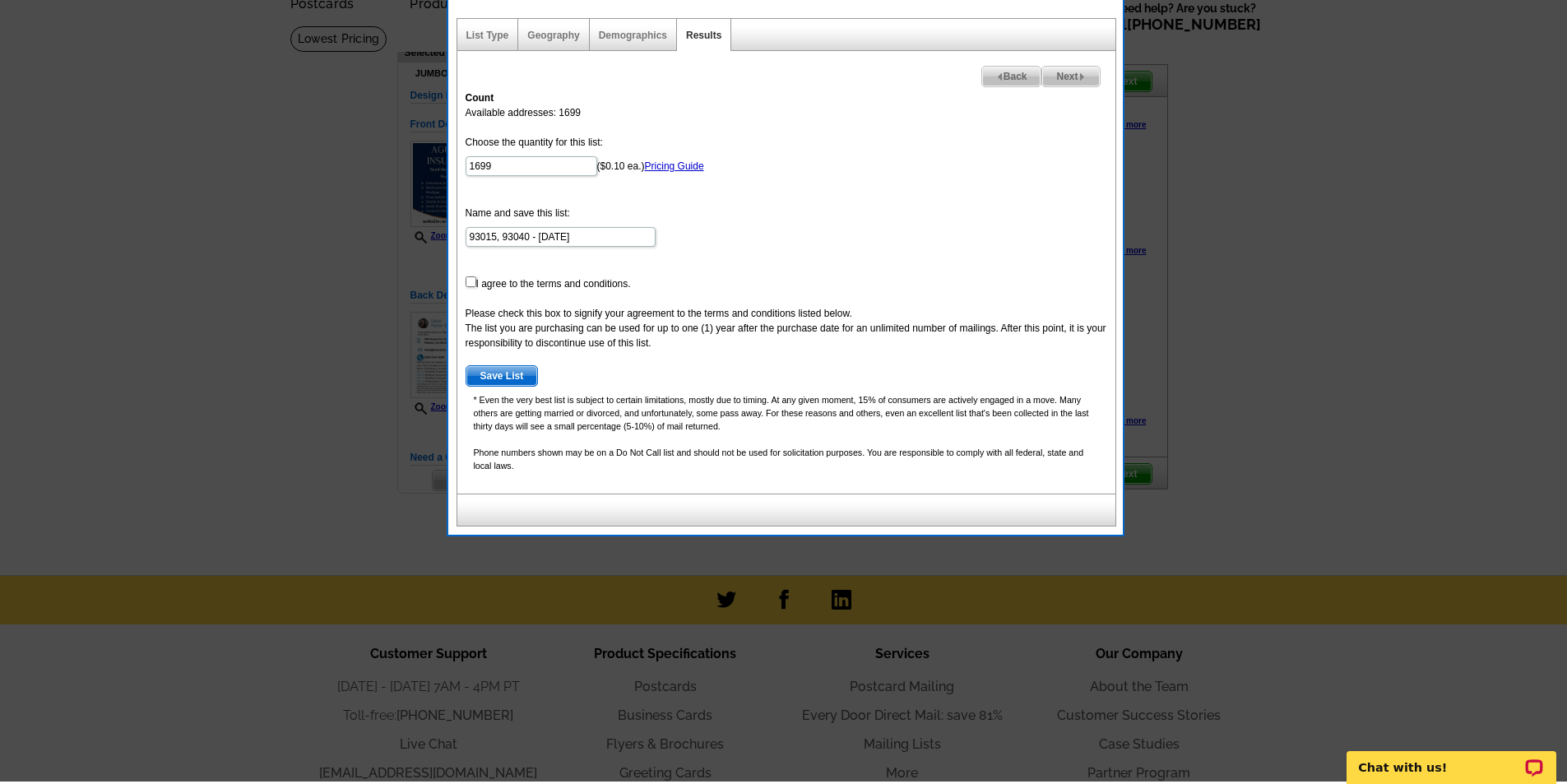
scroll to position [82, 0]
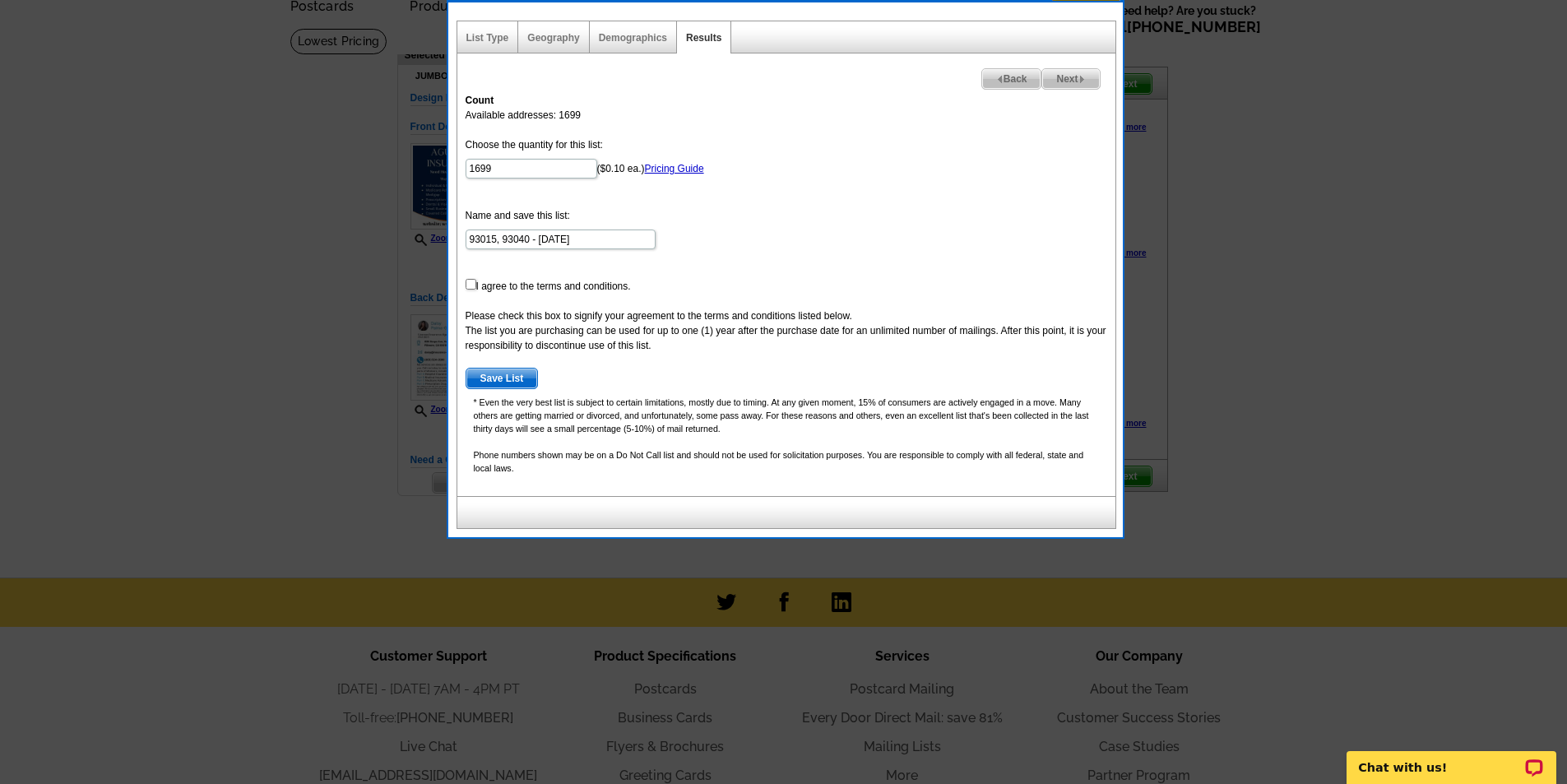
click at [522, 289] on form "Choose the quantity for this list: 1699 ($0.10 ea.) Pricing Guide Name and save…" at bounding box center [786, 262] width 642 height 252
click at [471, 288] on input "checkbox" at bounding box center [470, 284] width 11 height 11
checkbox input "true"
click at [521, 390] on div "Count Available addresses: 1699 Choose the quantity for this list: 1699 ($0.10 …" at bounding box center [786, 290] width 658 height 411
click at [521, 379] on span "Save List" at bounding box center [503, 378] width 72 height 19
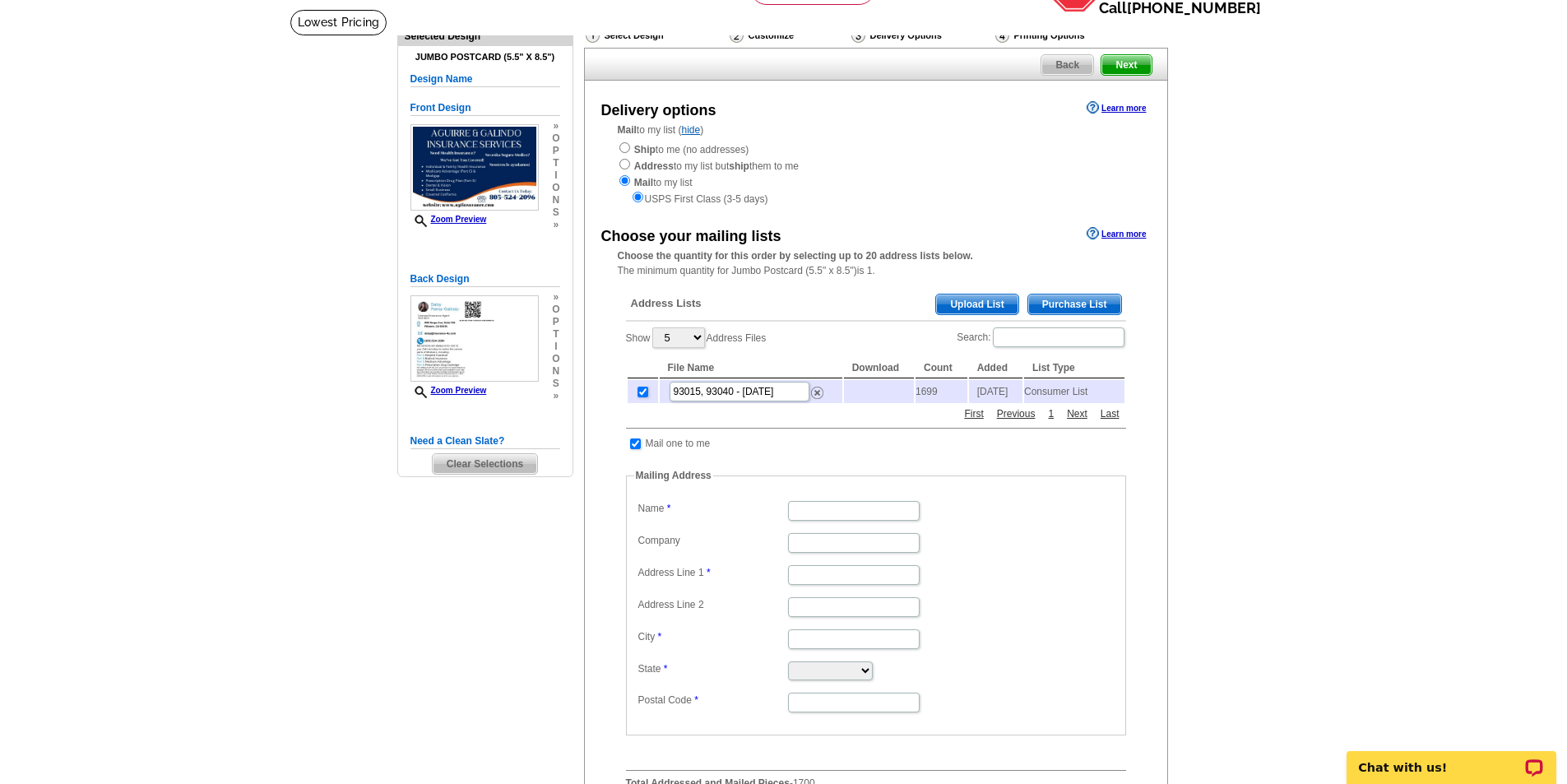
scroll to position [82, 0]
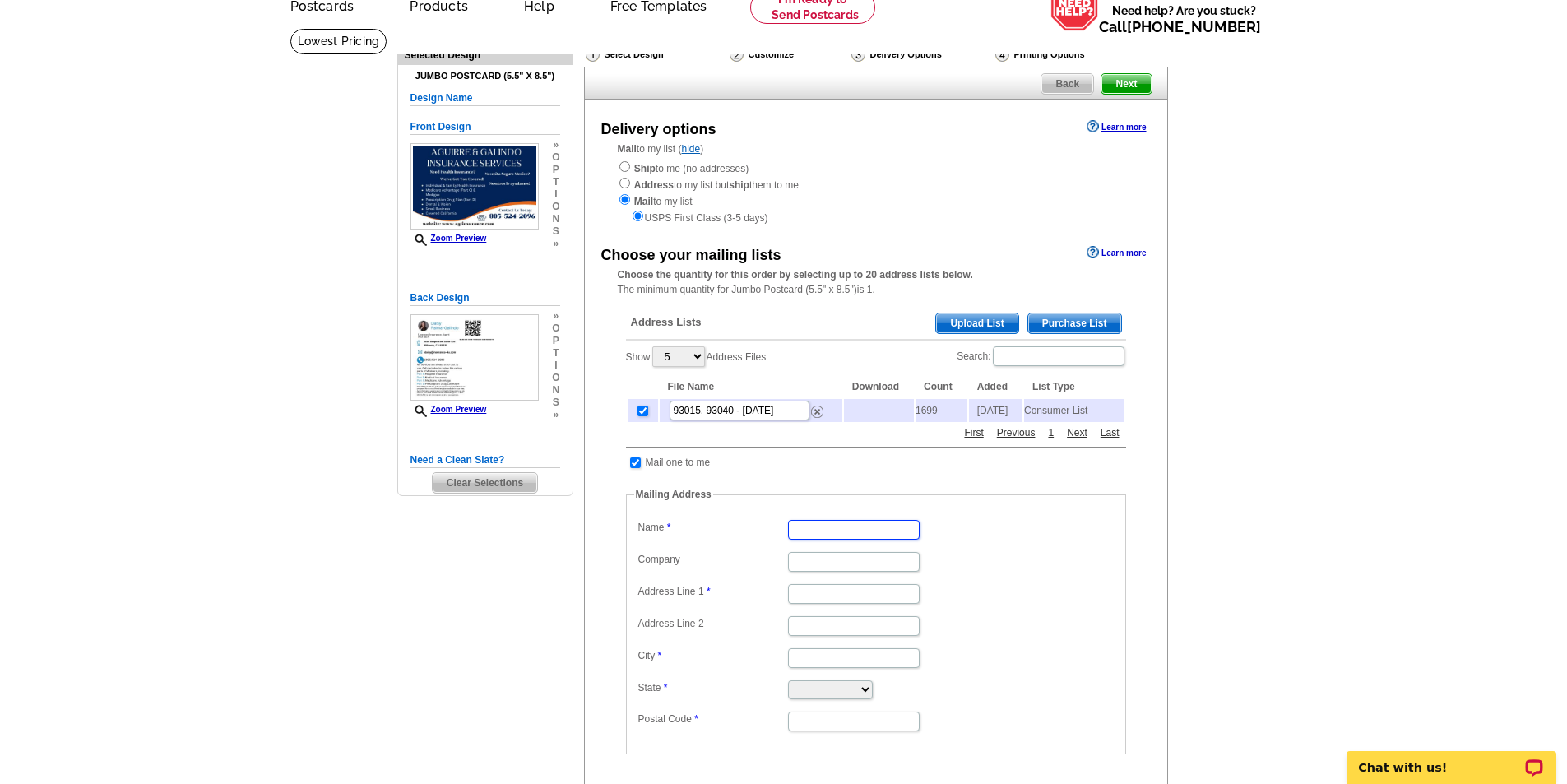
click at [855, 539] on input "Name" at bounding box center [853, 529] width 131 height 19
type input "Daisy P Galindo"
click at [800, 602] on input "Address Line 1" at bounding box center [853, 594] width 131 height 19
type input "PO BOX 293"
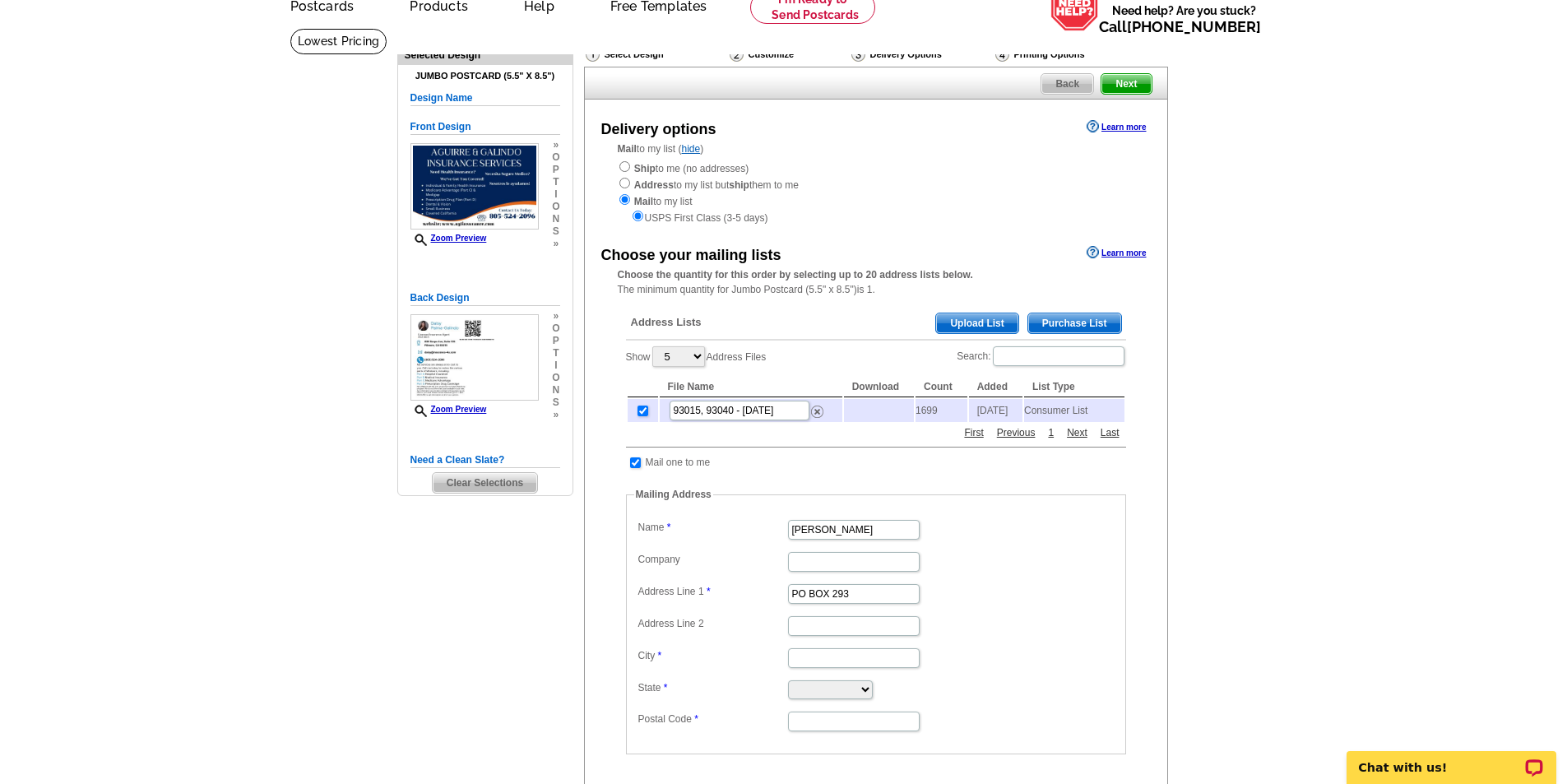
drag, startPoint x: 809, startPoint y: 654, endPoint x: 816, endPoint y: 666, distance: 13.9
click at [810, 654] on dd at bounding box center [877, 657] width 484 height 25
click at [816, 666] on input "City" at bounding box center [853, 658] width 131 height 19
type input "Fillmore"
click at [810, 691] on select "Alabama Alaska Arizona Arkansas California Colorado Connecticut District of Col…" at bounding box center [830, 689] width 85 height 18
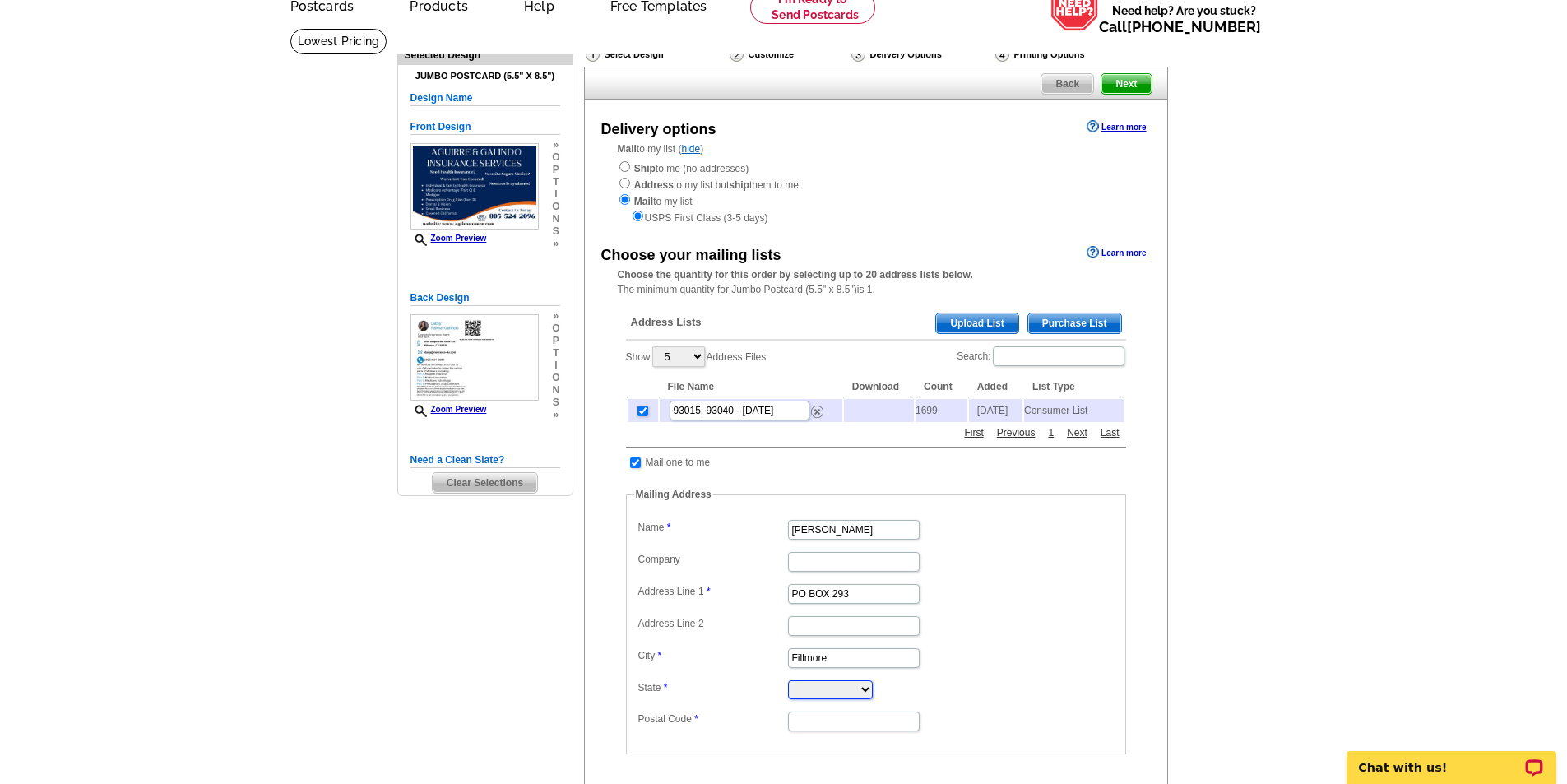
select select "CA"
click at [788, 688] on select "Alabama Alaska Arizona Arkansas California Colorado Connecticut District of Col…" at bounding box center [830, 689] width 85 height 18
click at [842, 731] on input "Postal Code" at bounding box center [853, 721] width 131 height 19
type input "93016"
click at [1065, 658] on dd "Fillmore" at bounding box center [877, 657] width 484 height 25
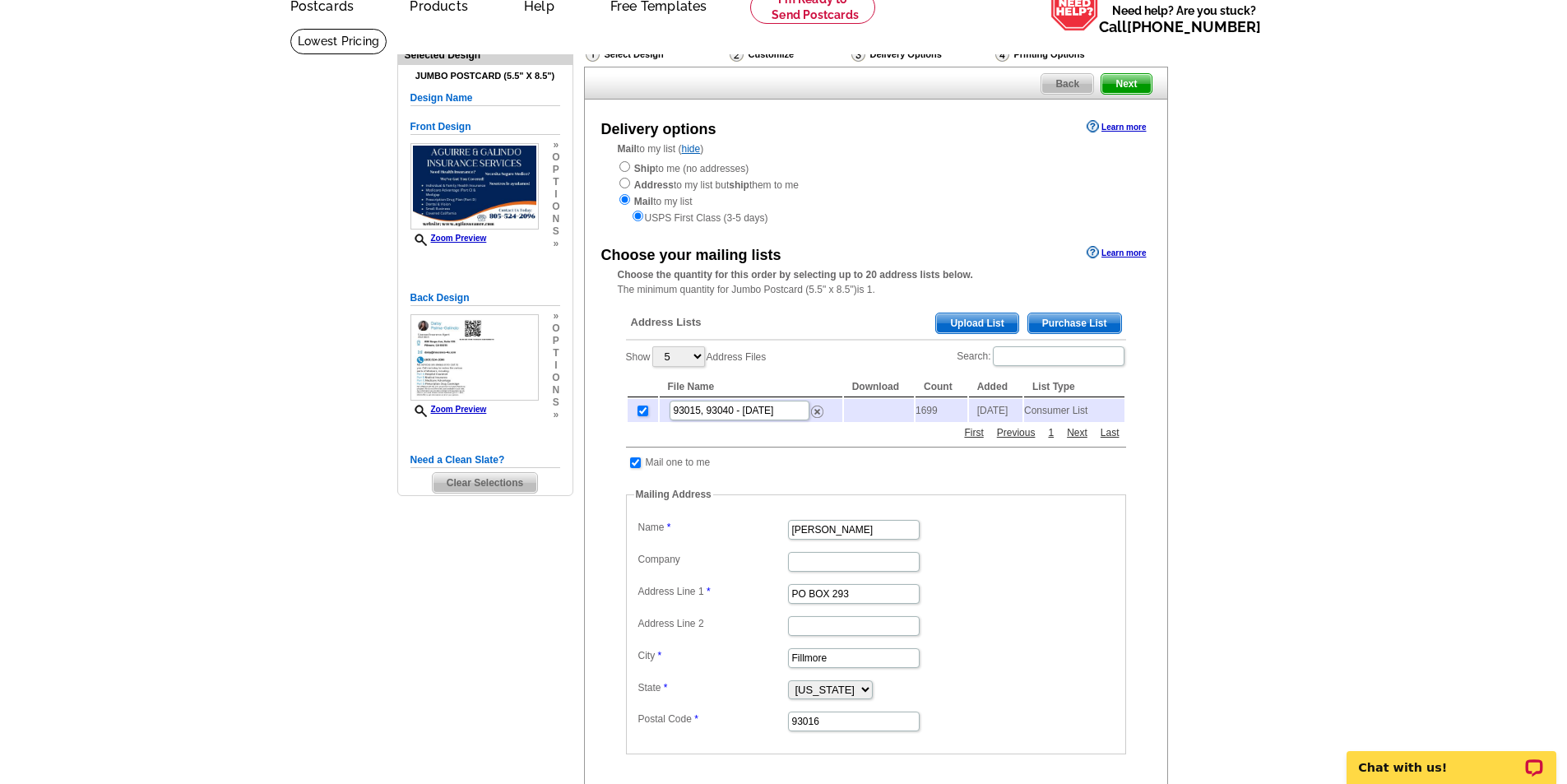
click at [1115, 89] on span "Next" at bounding box center [1126, 84] width 50 height 19
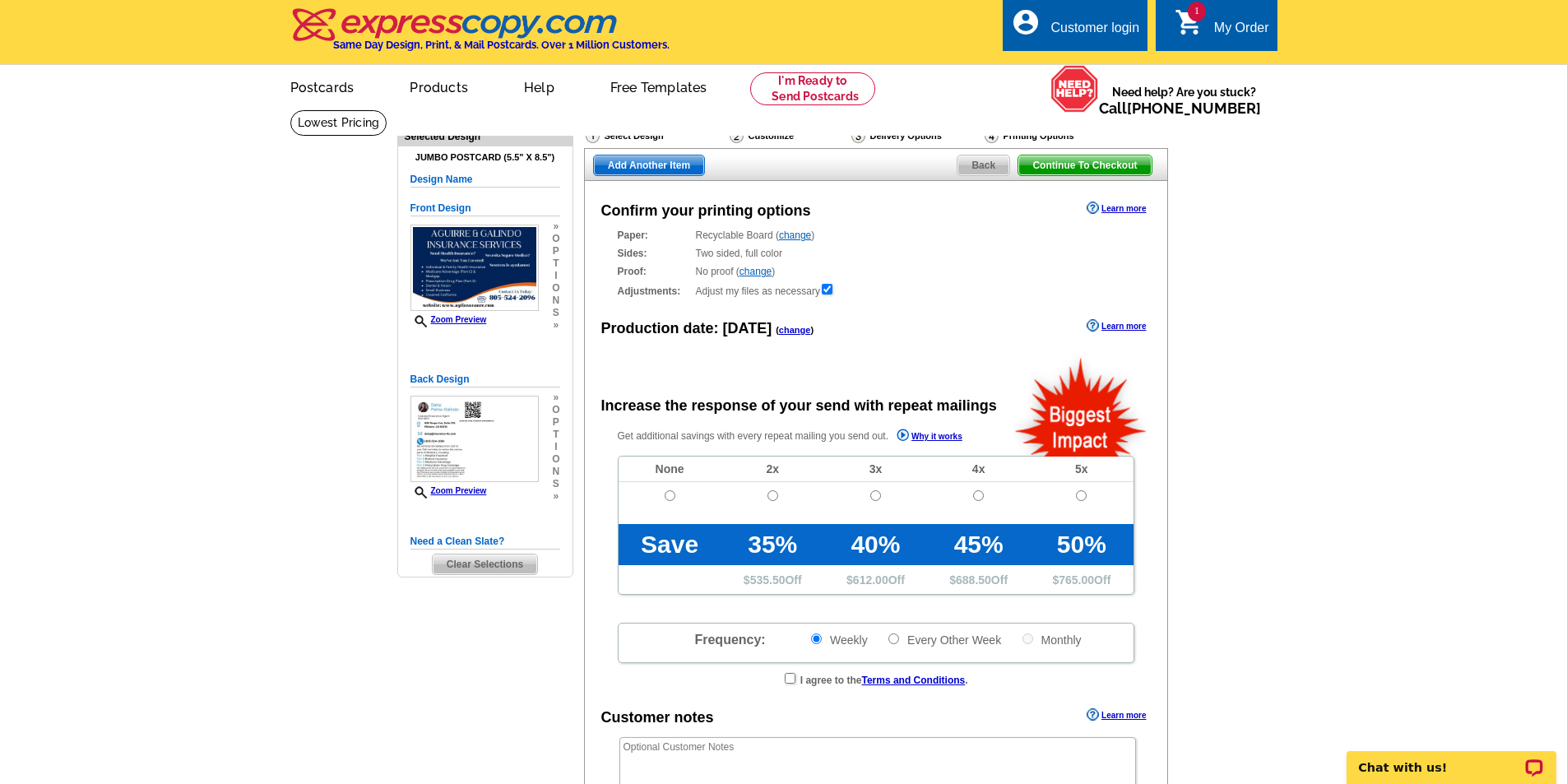
radio input "false"
click at [1110, 160] on span "Continue To Checkout" at bounding box center [1085, 165] width 132 height 19
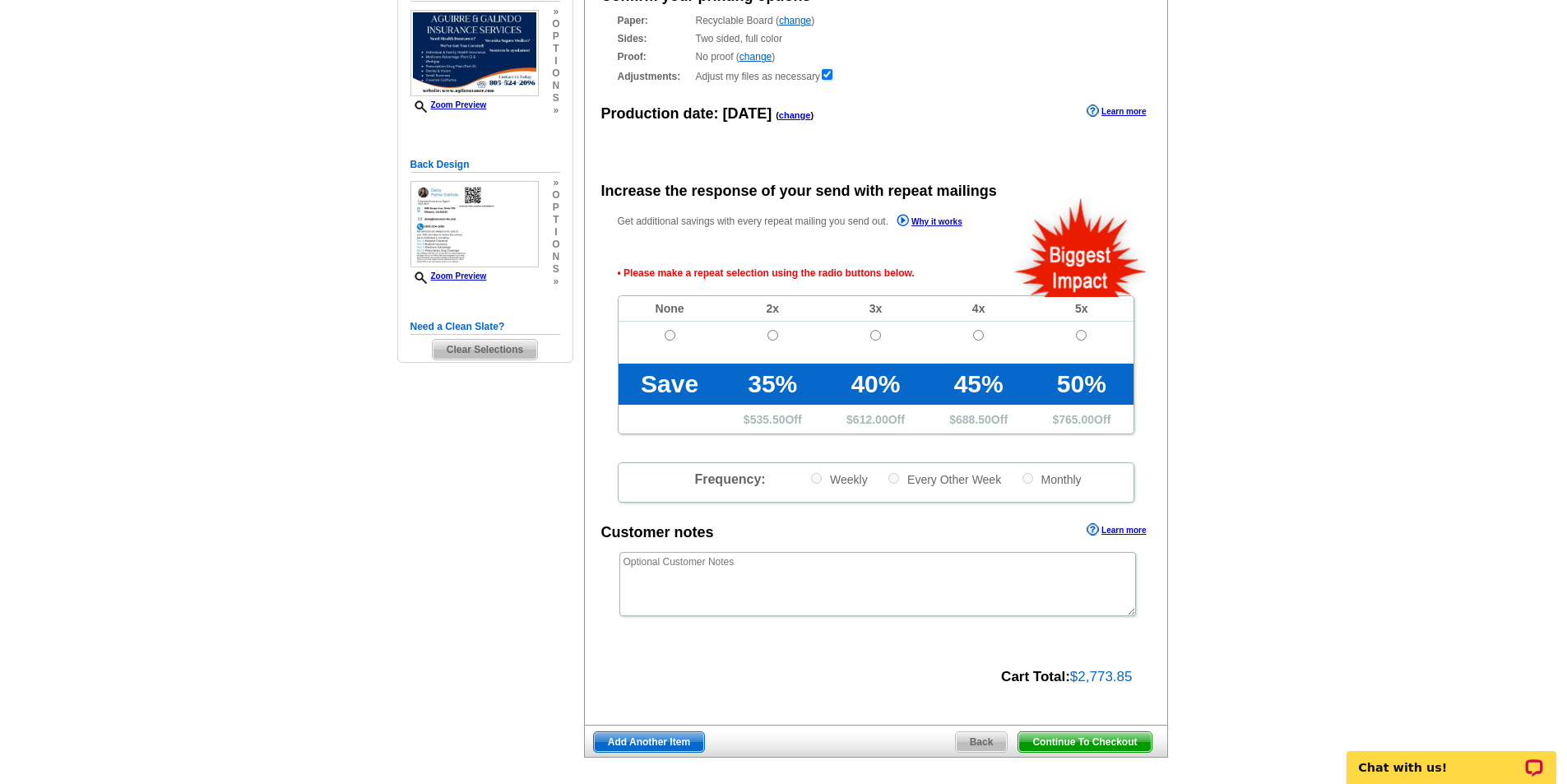
scroll to position [204, 0]
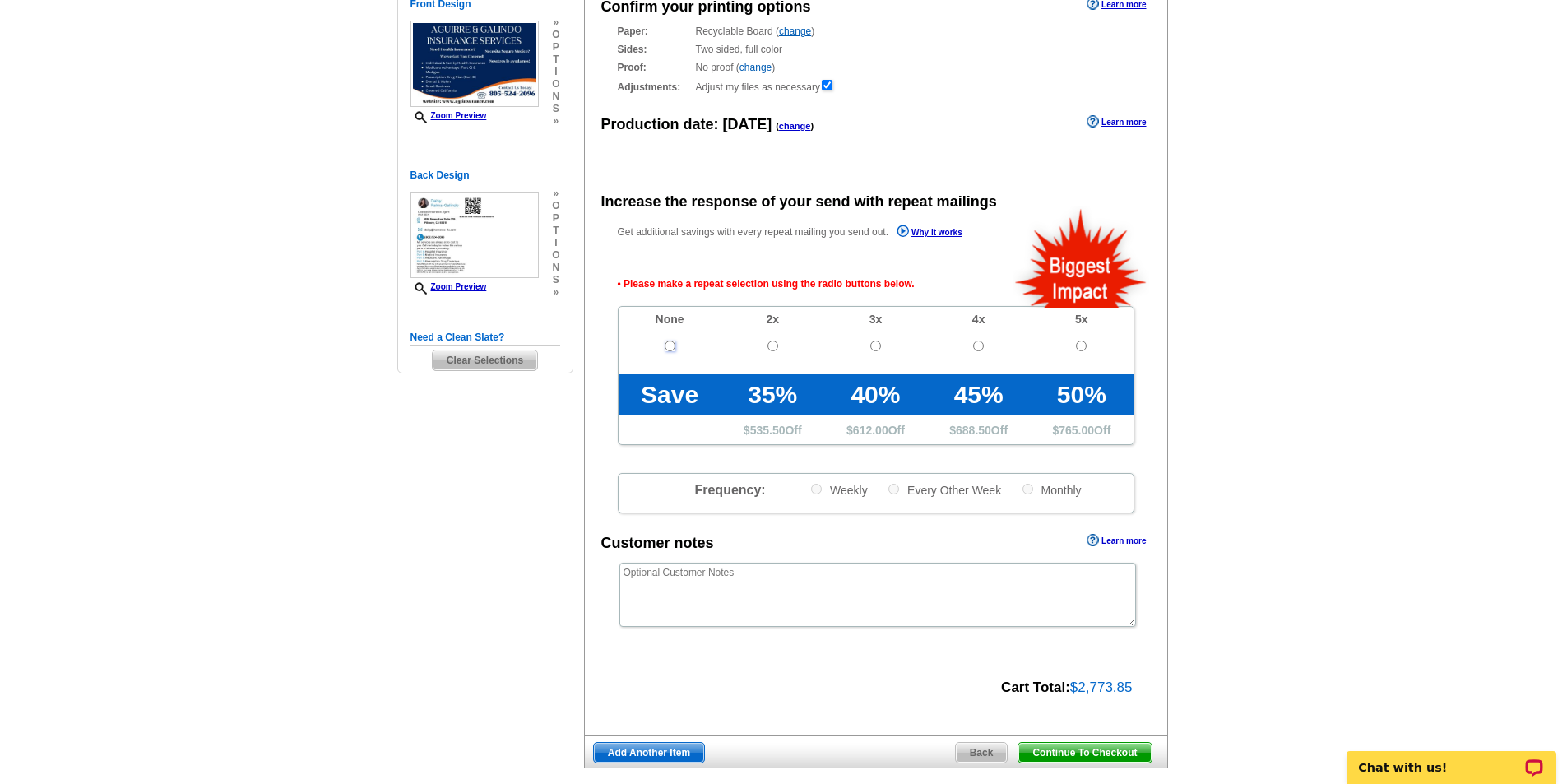
click at [672, 344] on input "radio" at bounding box center [670, 345] width 11 height 11
radio input "true"
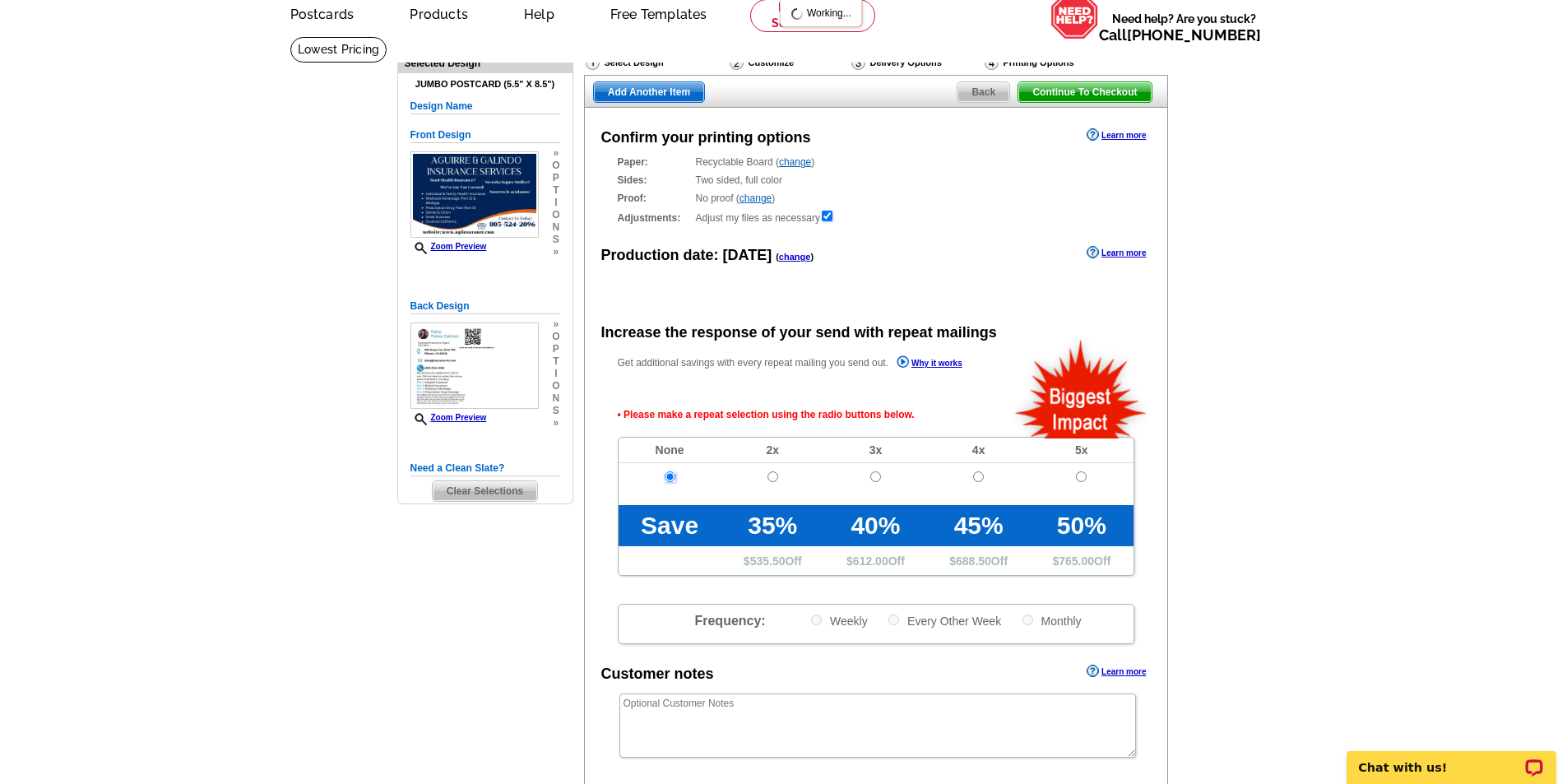
scroll to position [0, 0]
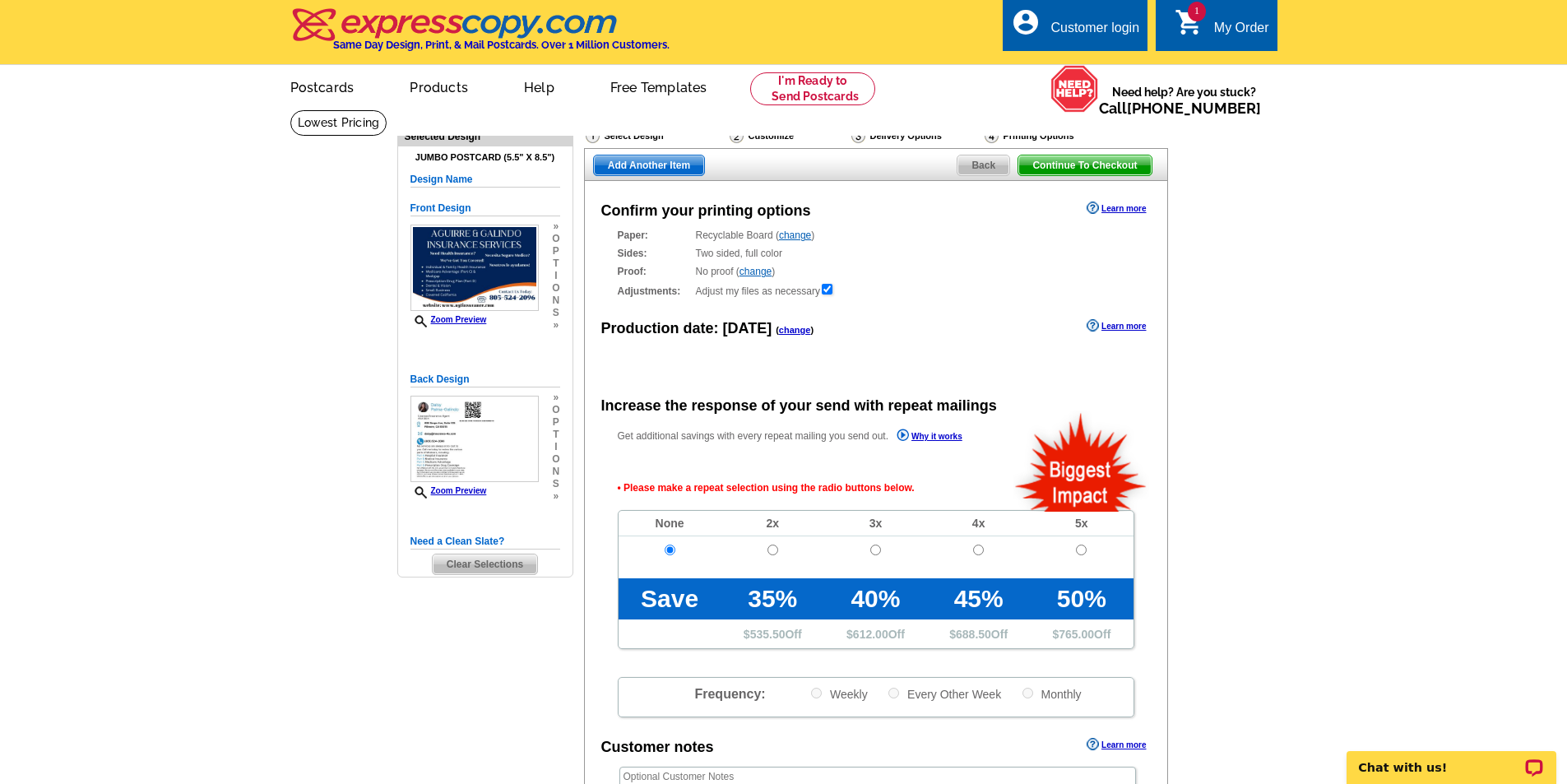
click at [1079, 172] on span "Continue To Checkout" at bounding box center [1085, 165] width 132 height 19
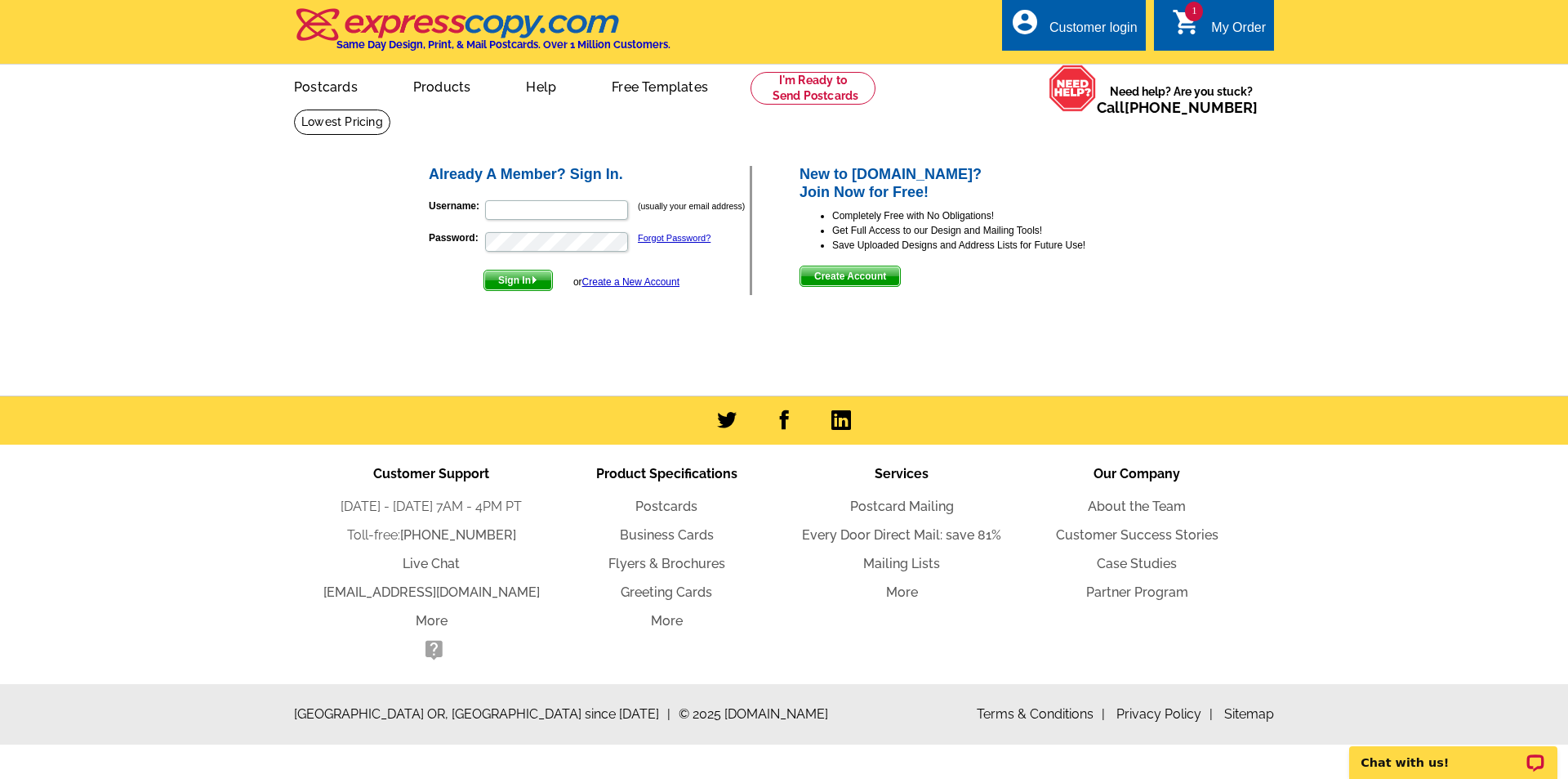
click at [864, 275] on span "Create Account" at bounding box center [849, 276] width 99 height 19
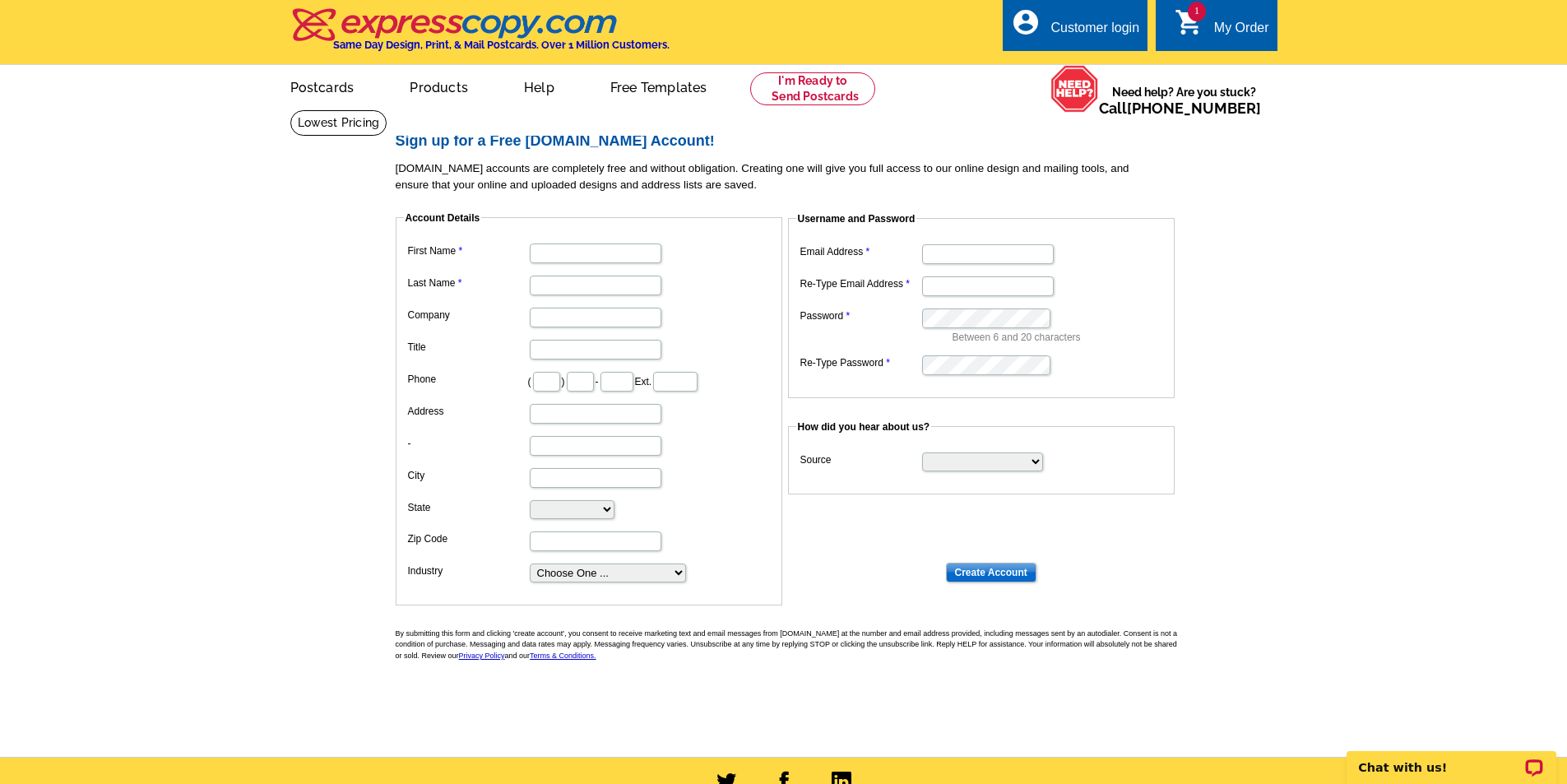
click at [1207, 27] on link "1 shopping_cart My Order" at bounding box center [1222, 28] width 94 height 20
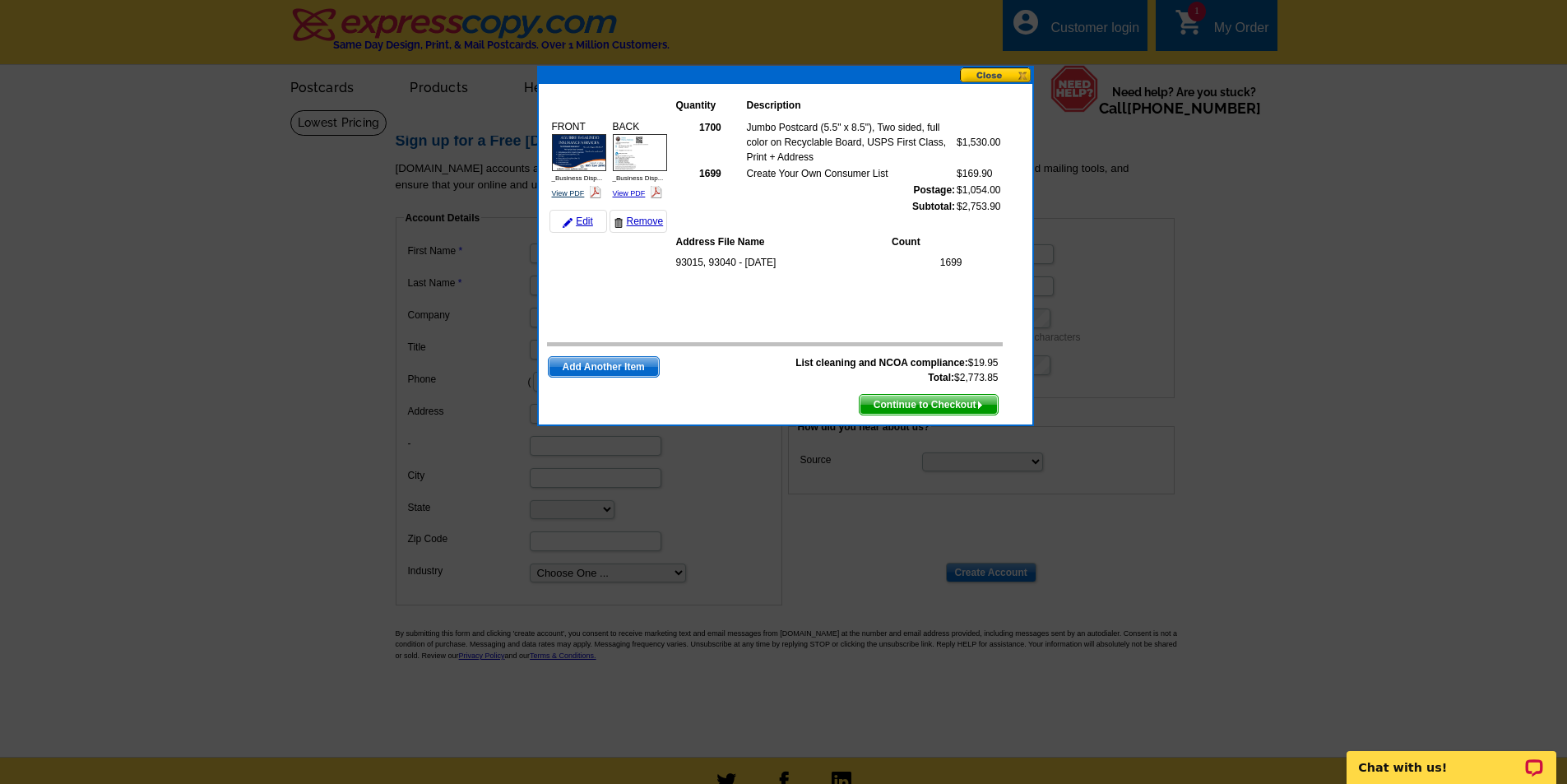
click at [574, 190] on link "View PDF" at bounding box center [569, 193] width 33 height 8
click at [656, 196] on img at bounding box center [656, 191] width 13 height 13
click at [614, 196] on link "View PDF" at bounding box center [630, 193] width 33 height 8
click at [1002, 80] on button at bounding box center [996, 75] width 72 height 16
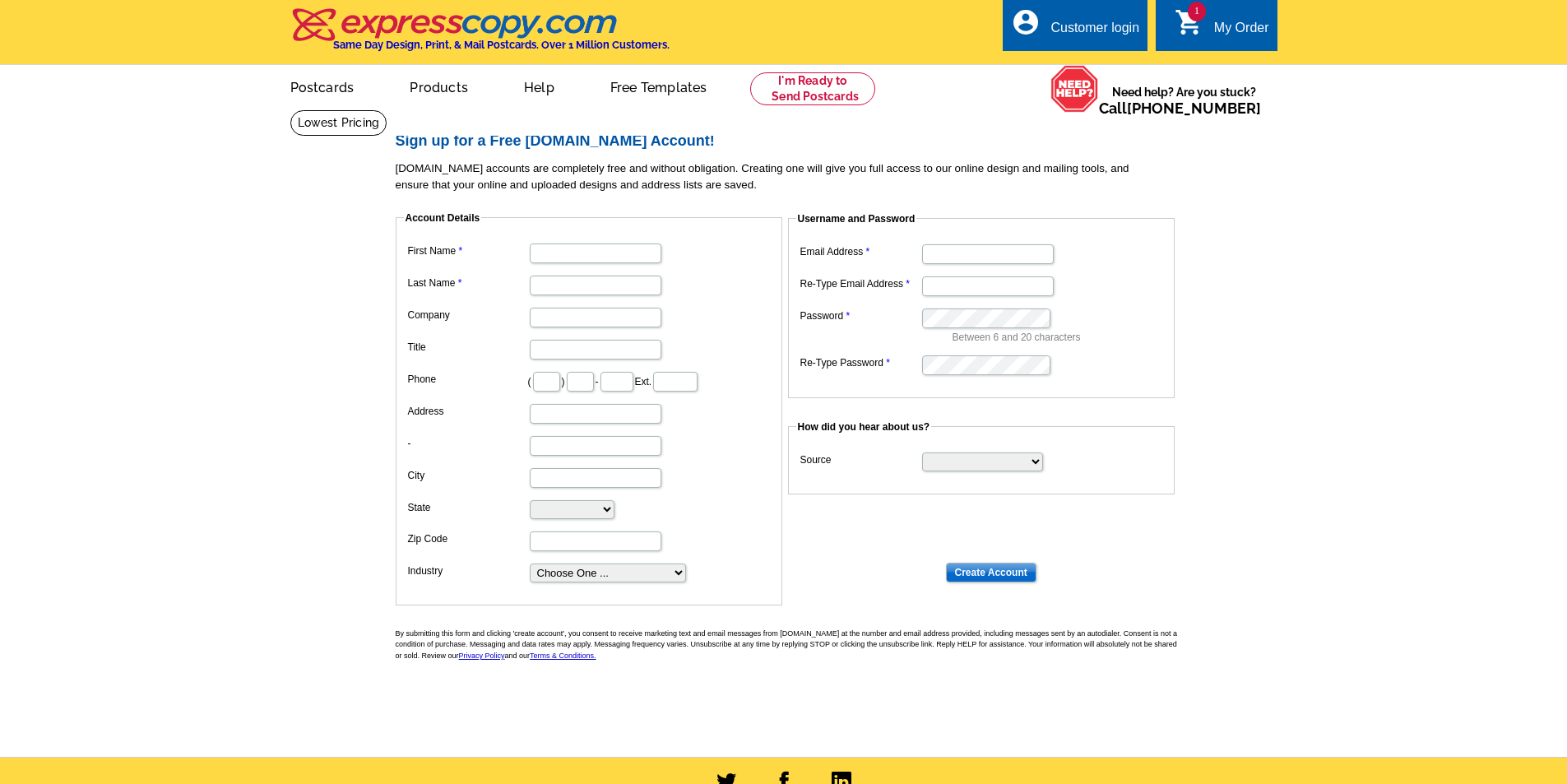
click at [1191, 32] on icon "shopping_cart" at bounding box center [1190, 22] width 29 height 29
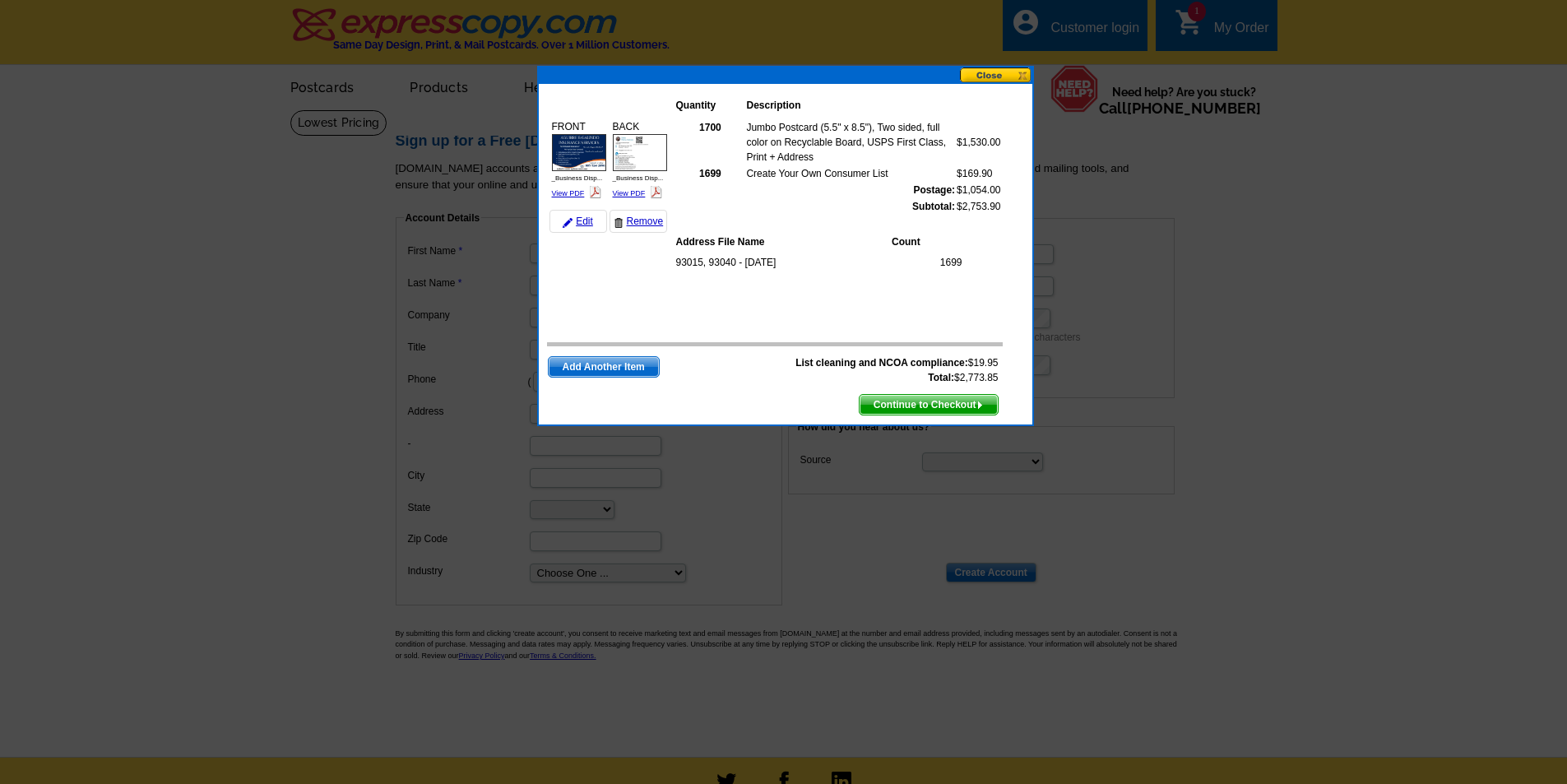
click at [954, 403] on span "Continue to Checkout" at bounding box center [928, 404] width 138 height 19
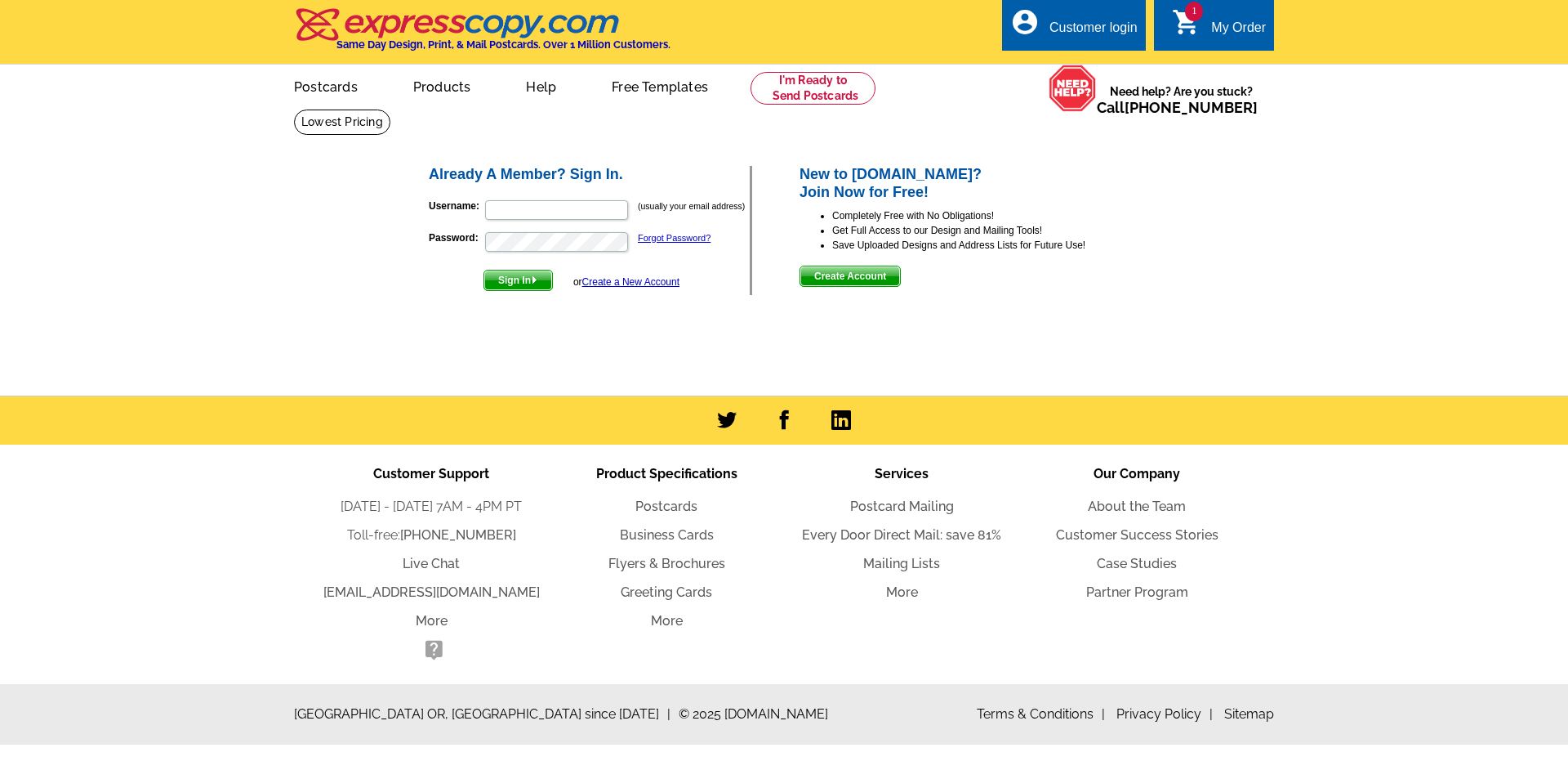
click at [1235, 35] on div "My Order" at bounding box center [1238, 32] width 55 height 23
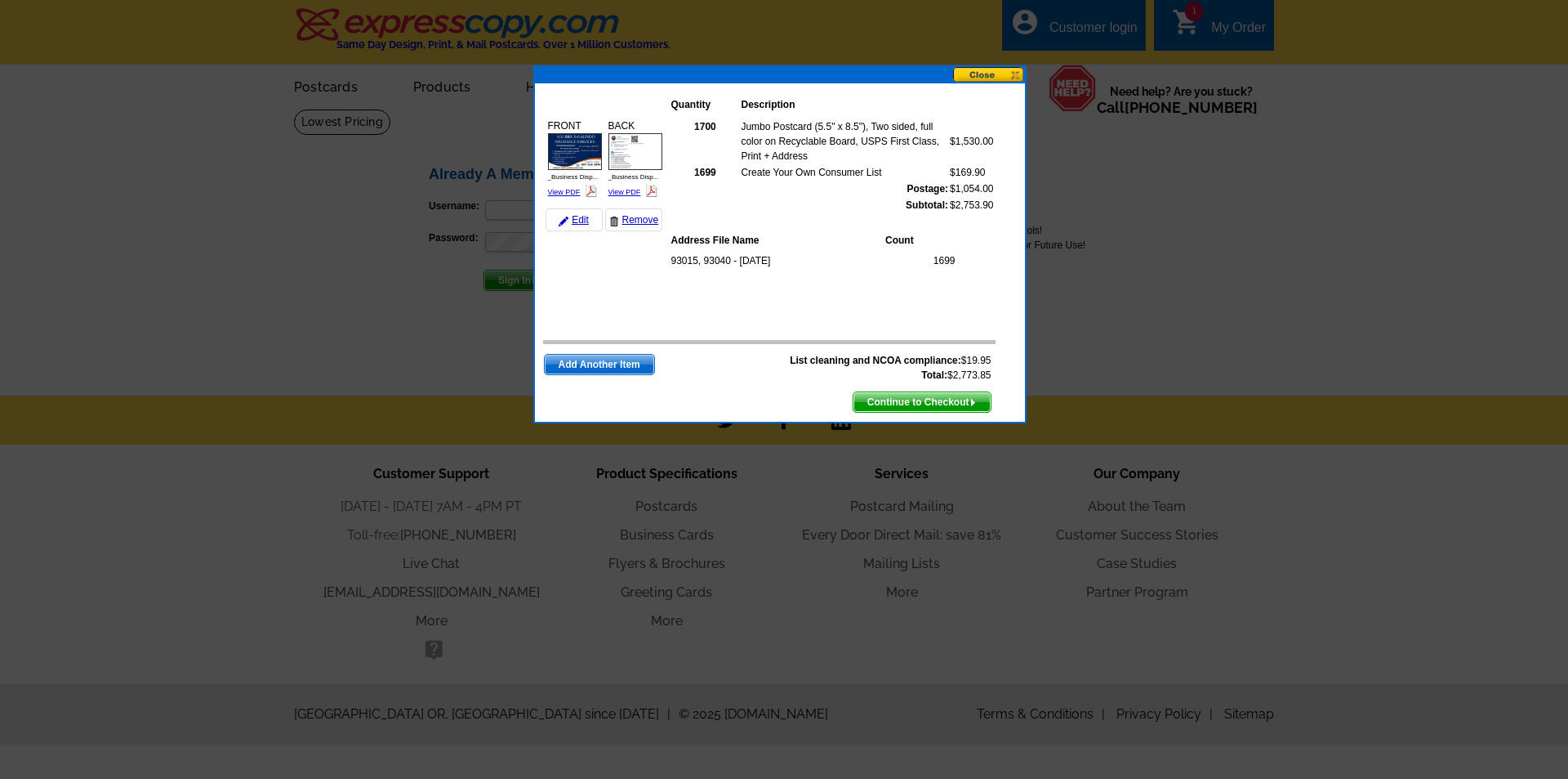
click at [965, 261] on div "93015, 93040 - [DATE]" at bounding box center [823, 278] width 306 height 60
click at [1231, 179] on div at bounding box center [784, 389] width 1568 height 779
click at [1006, 77] on button at bounding box center [989, 74] width 71 height 15
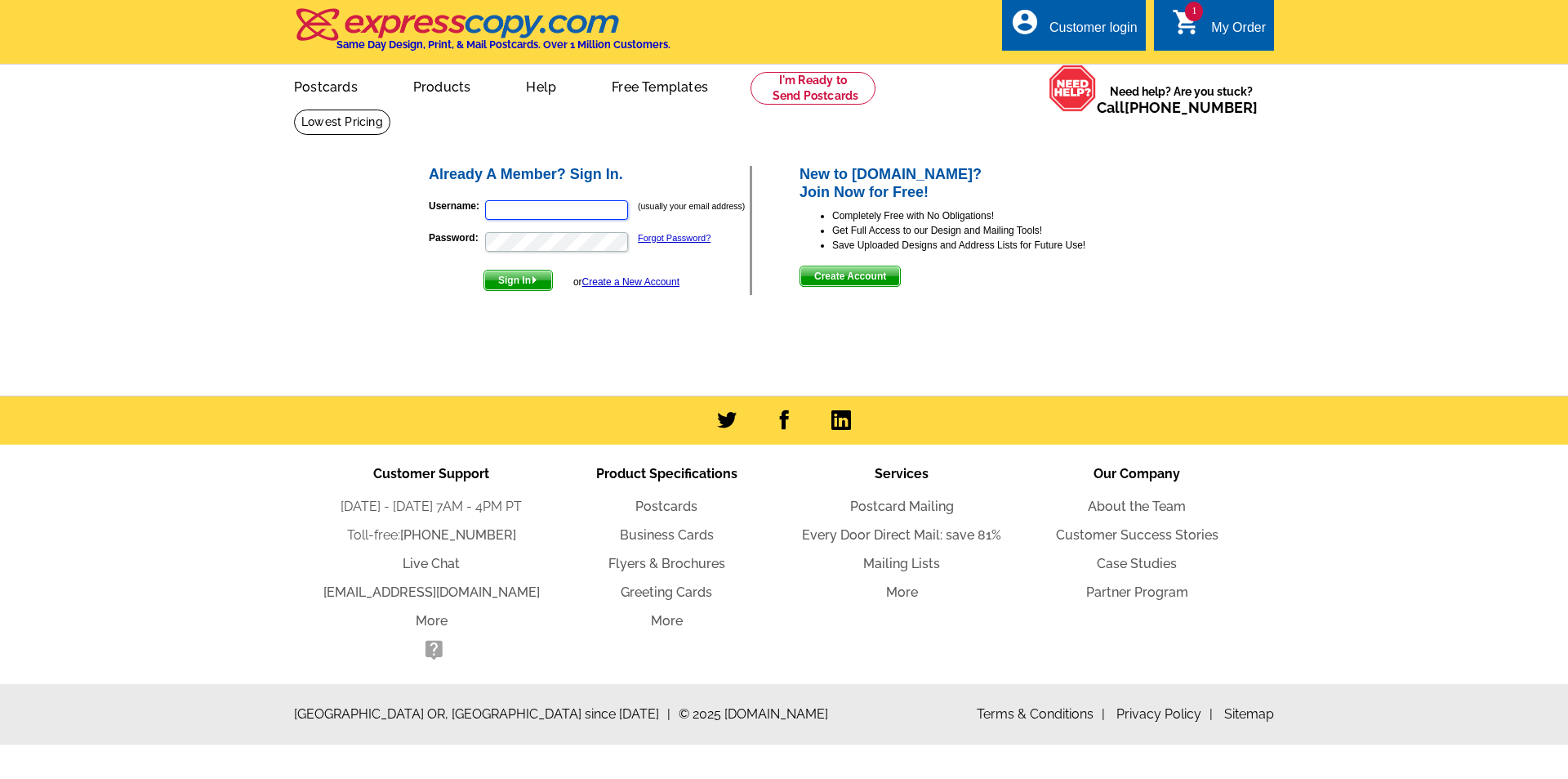
click at [582, 215] on input "Username:" at bounding box center [557, 209] width 143 height 19
click at [539, 206] on input "Username:" at bounding box center [557, 209] width 143 height 19
click at [642, 180] on h2 "Already A Member? Sign In." at bounding box center [589, 175] width 321 height 18
click at [609, 209] on input "Username:" at bounding box center [557, 209] width 143 height 19
type input "[EMAIL_ADDRESS][PERSON_NAME][DOMAIN_NAME]"
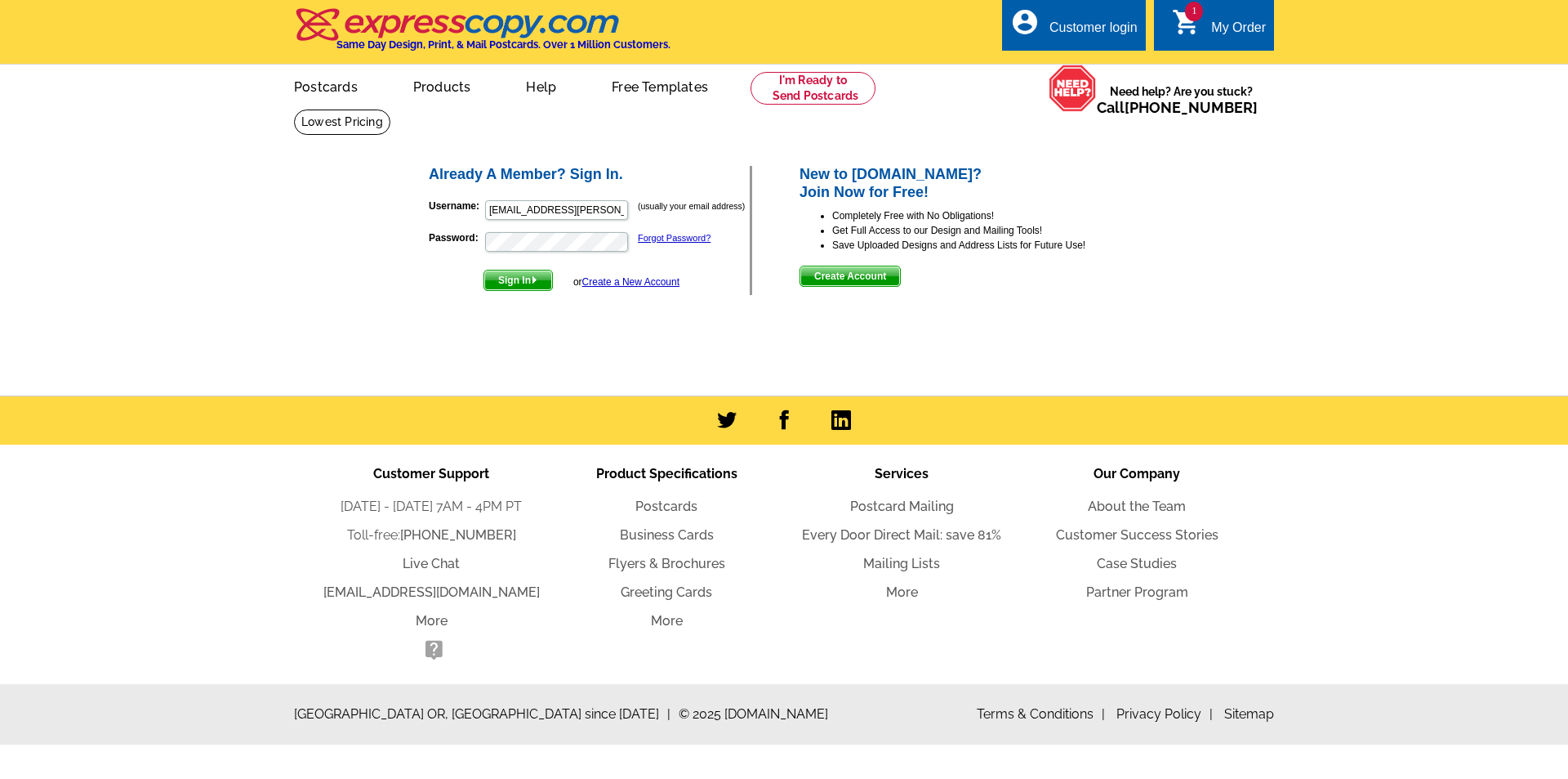
click at [515, 273] on span "Sign In" at bounding box center [518, 280] width 68 height 19
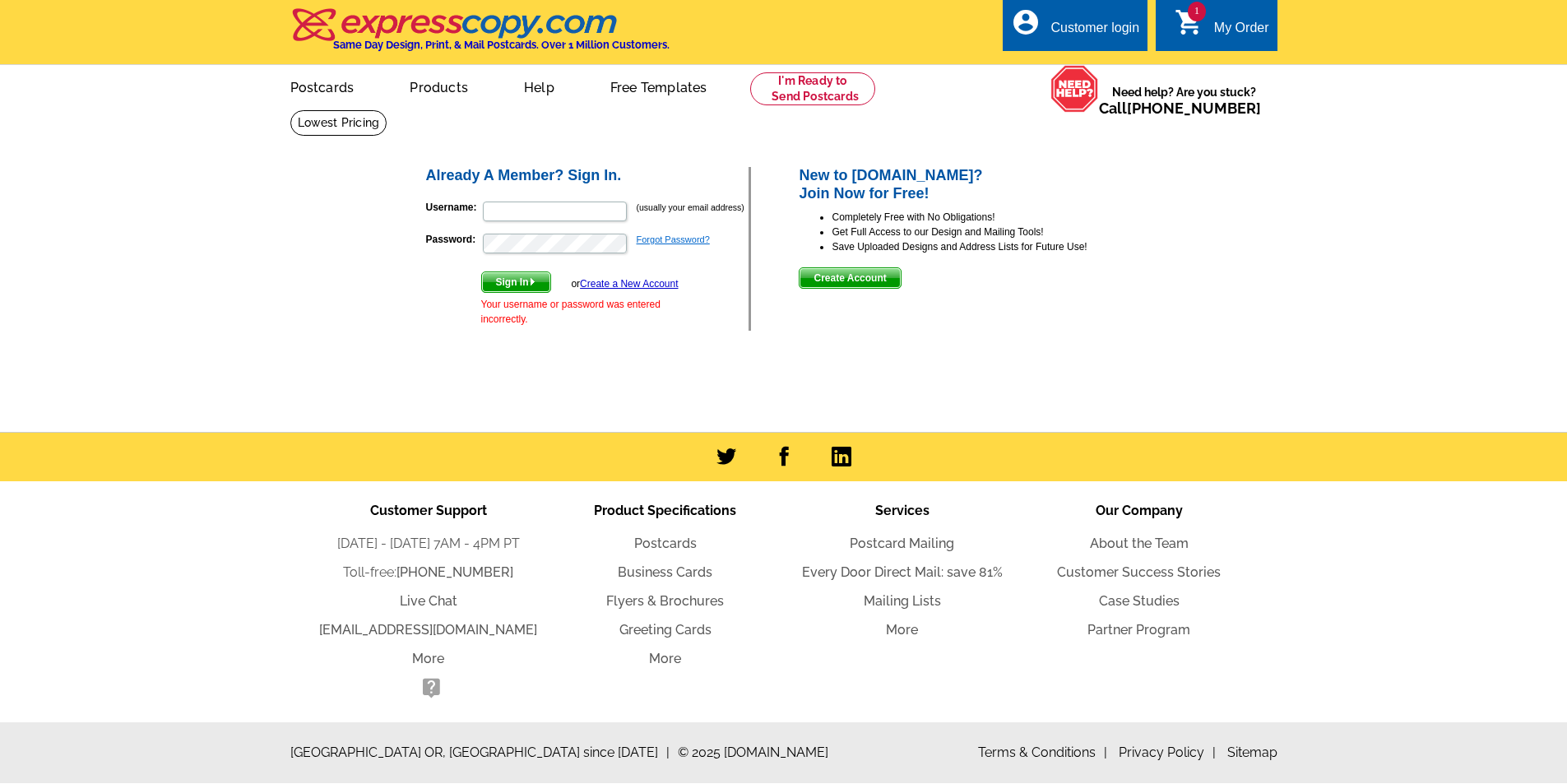
click at [675, 235] on link "Forgot Password?" at bounding box center [673, 239] width 73 height 10
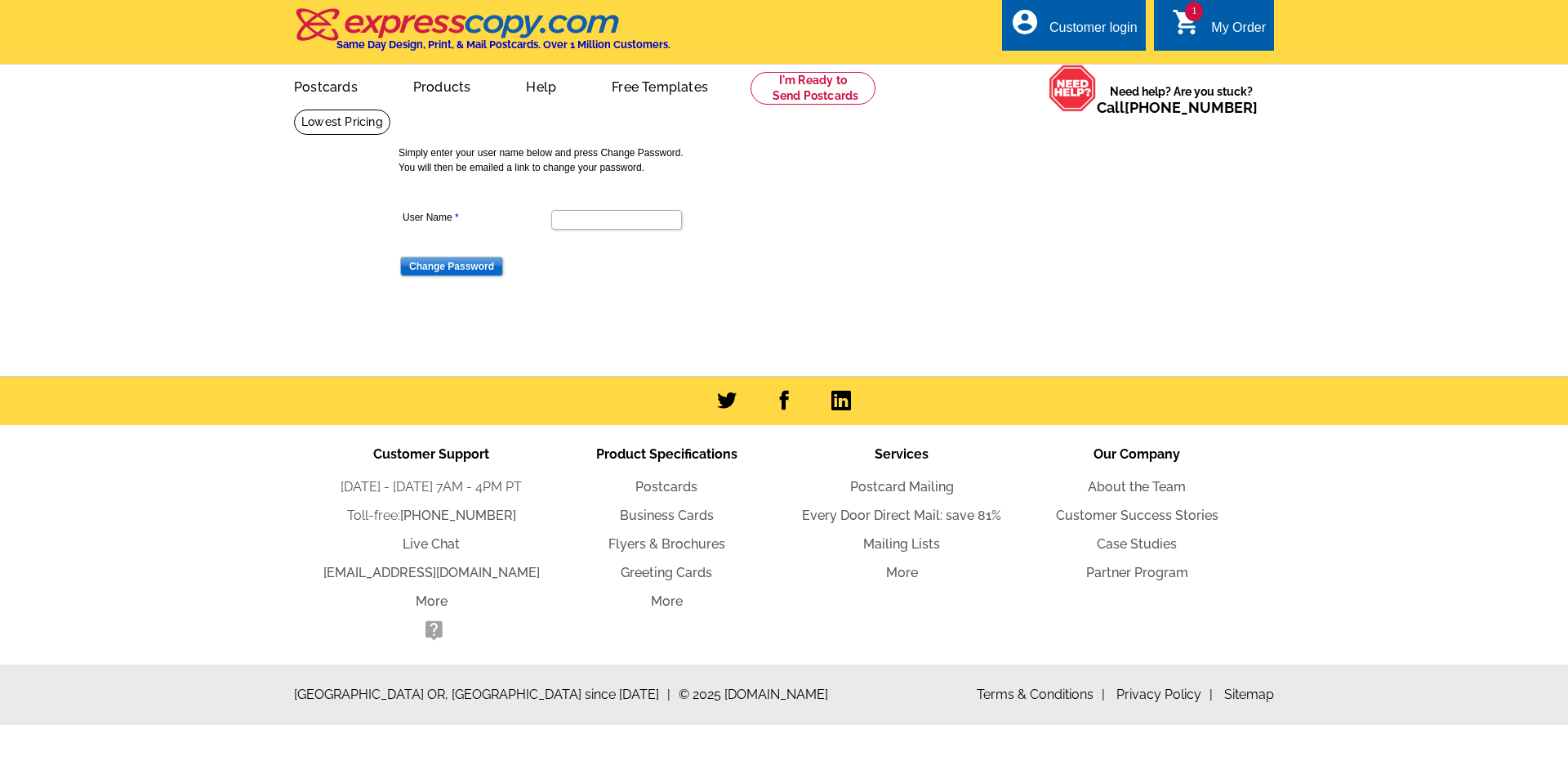
click at [597, 210] on dd at bounding box center [616, 218] width 434 height 25
click at [599, 221] on input "User Name" at bounding box center [616, 220] width 130 height 19
type input "daisy.galindo@syndicatedins.com"
click at [460, 268] on input "Change Password" at bounding box center [452, 266] width 103 height 19
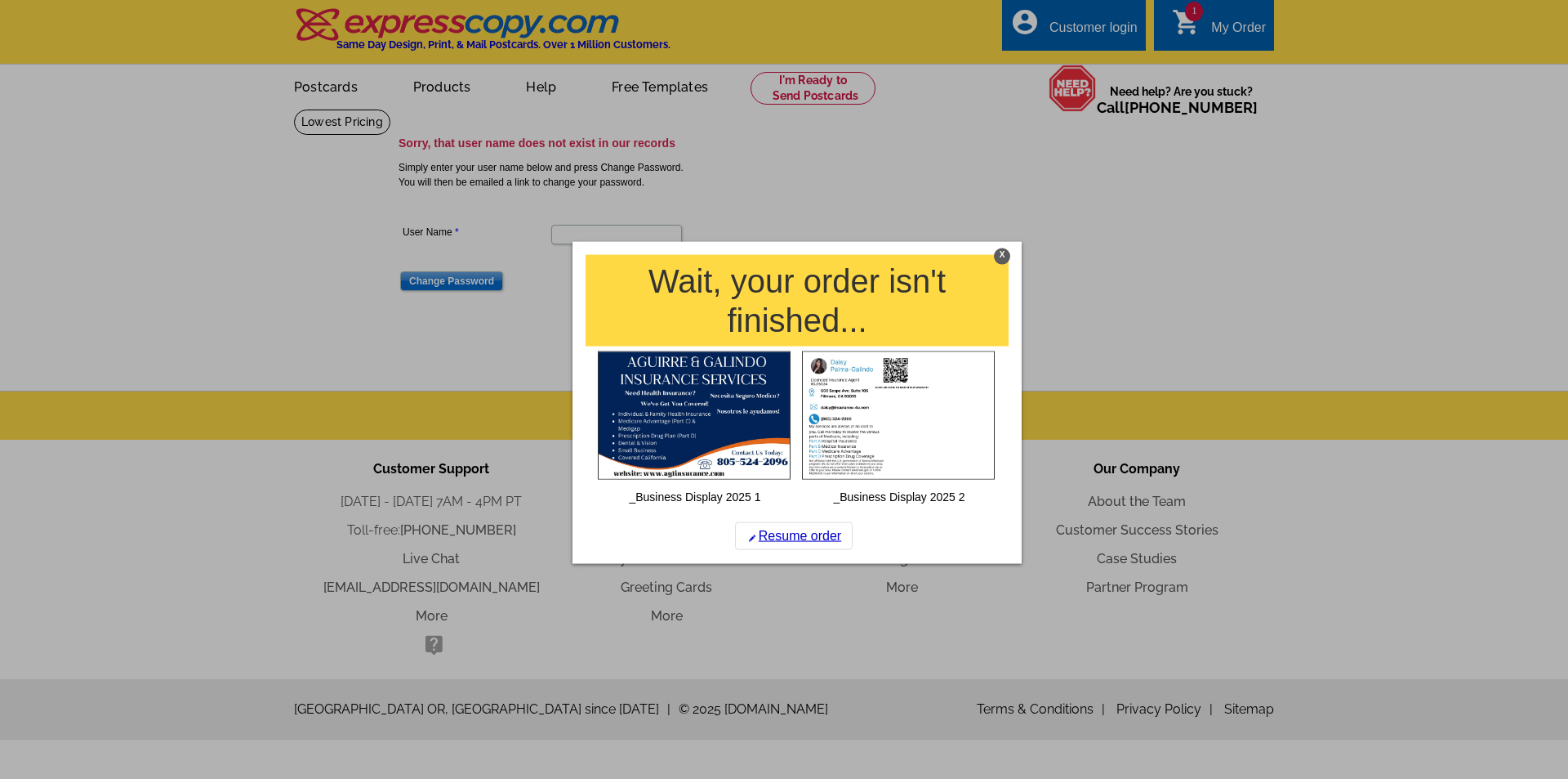
click at [1002, 258] on div "X" at bounding box center [1002, 255] width 16 height 16
